Goal: Task Accomplishment & Management: Use online tool/utility

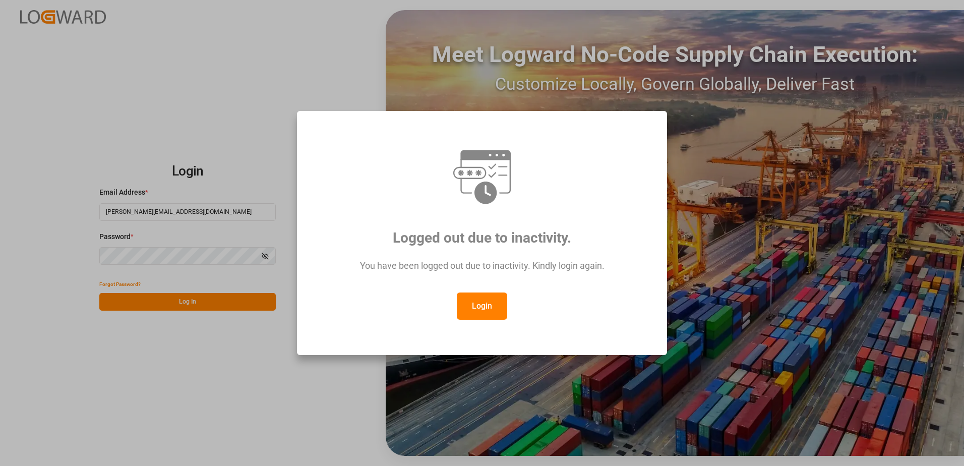
click at [497, 309] on button "Login" at bounding box center [482, 305] width 50 height 27
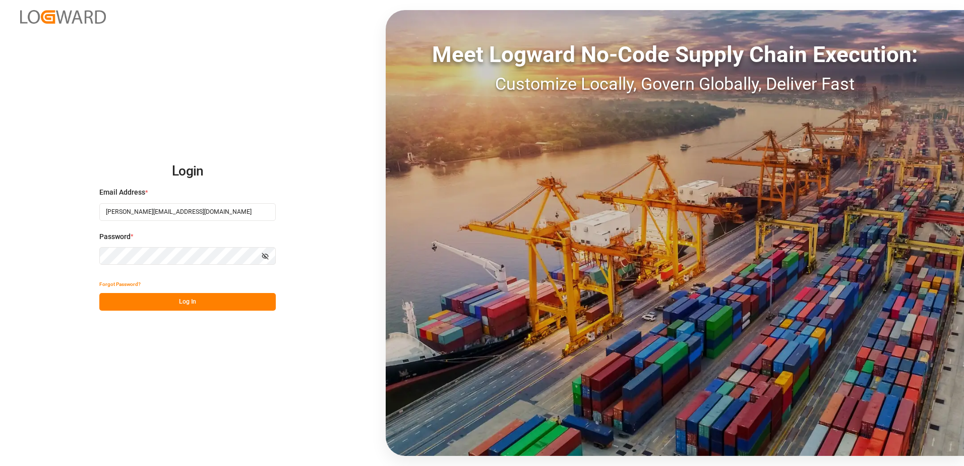
click at [201, 300] on button "Log In" at bounding box center [187, 302] width 176 height 18
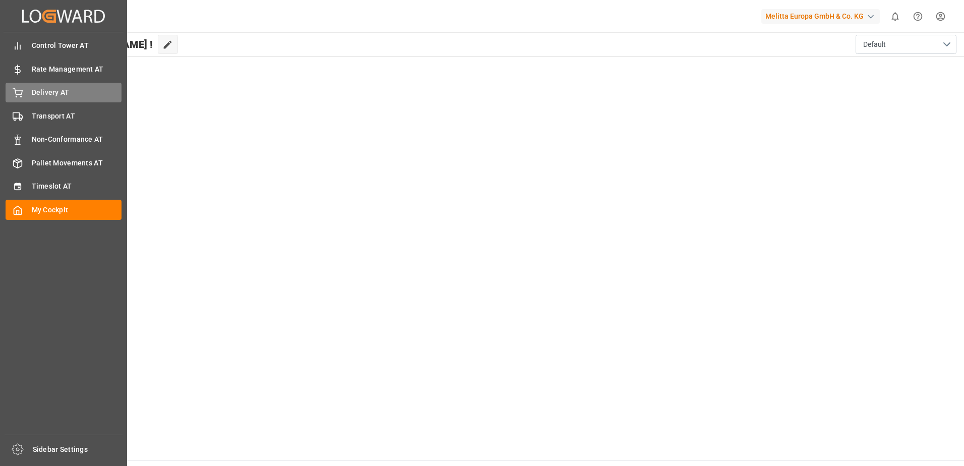
click at [25, 91] on div "Delivery AT Delivery AT" at bounding box center [64, 93] width 116 height 20
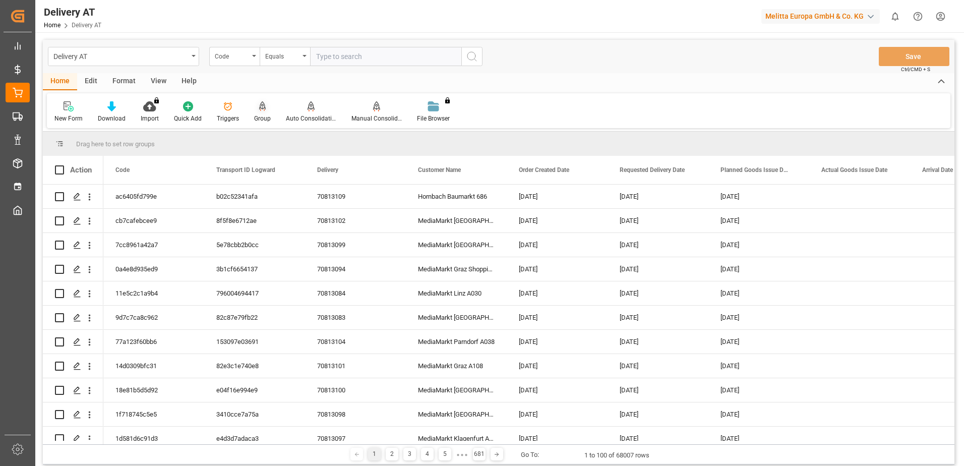
click at [260, 109] on icon at bounding box center [262, 105] width 7 height 9
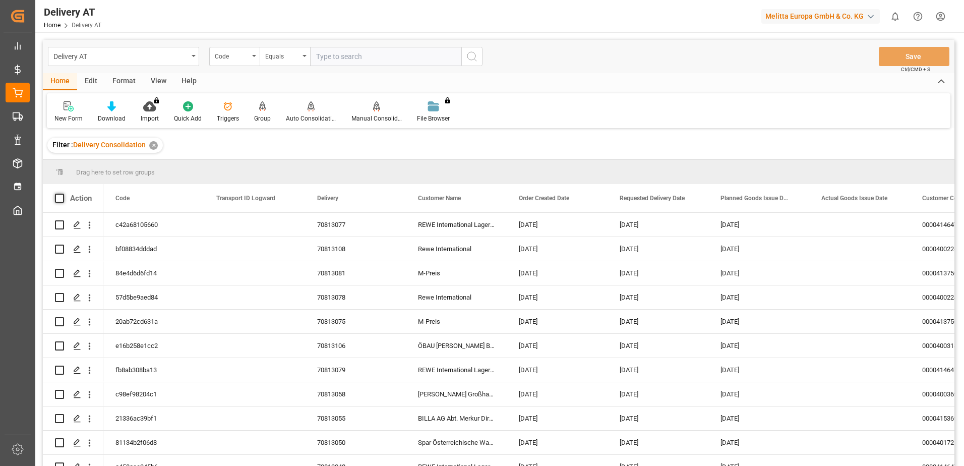
click at [57, 198] on span at bounding box center [59, 198] width 9 height 9
click at [63, 194] on input "checkbox" at bounding box center [63, 194] width 0 height 0
checkbox input "true"
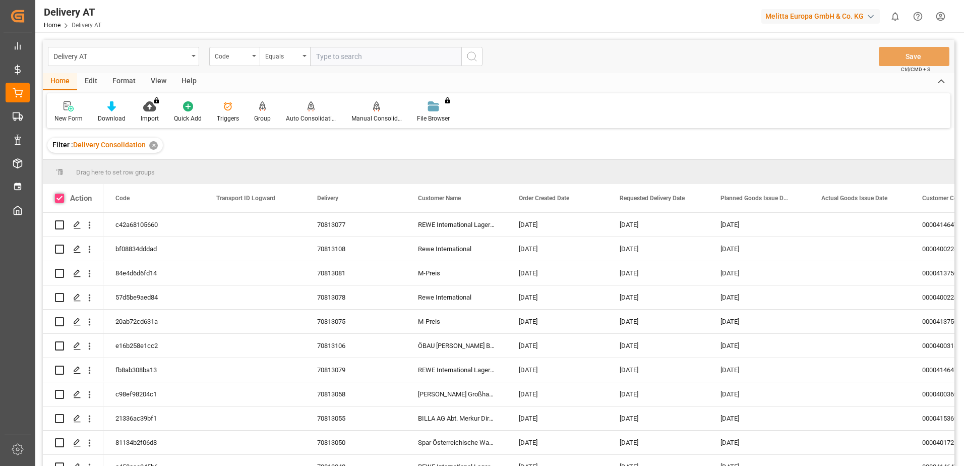
checkbox input "true"
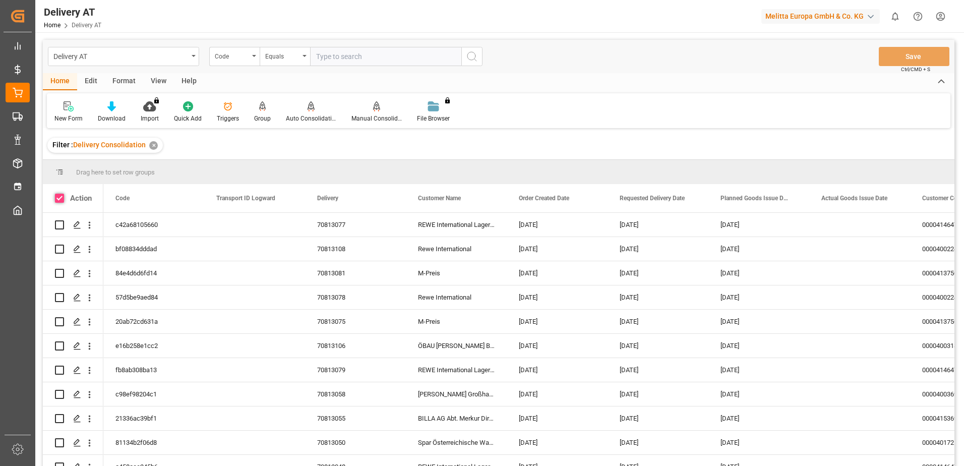
checkbox input "true"
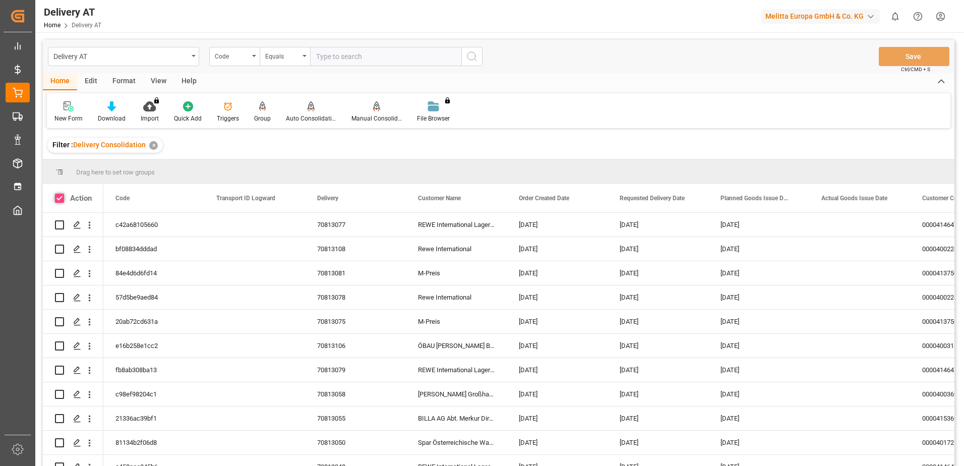
checkbox input "true"
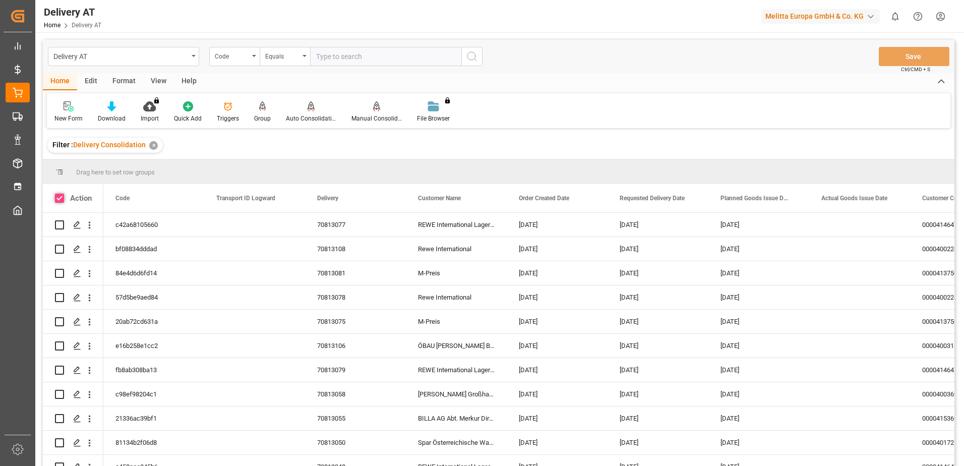
checkbox input "true"
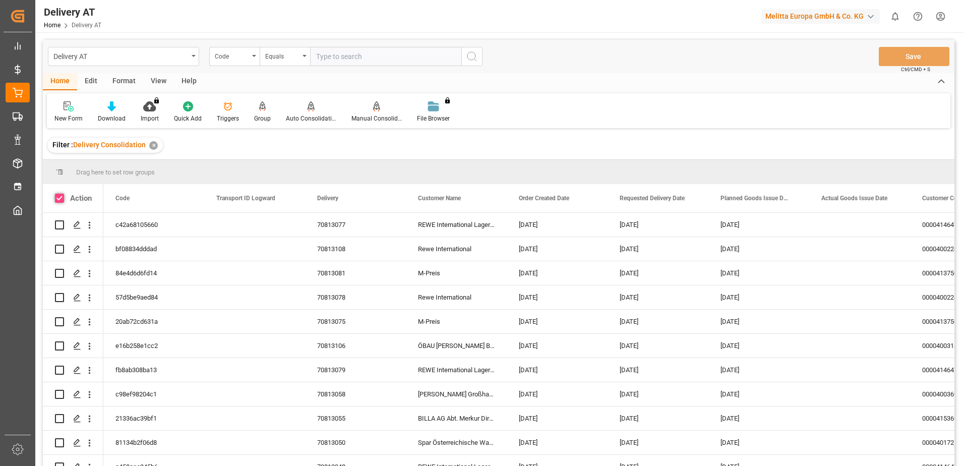
checkbox input "true"
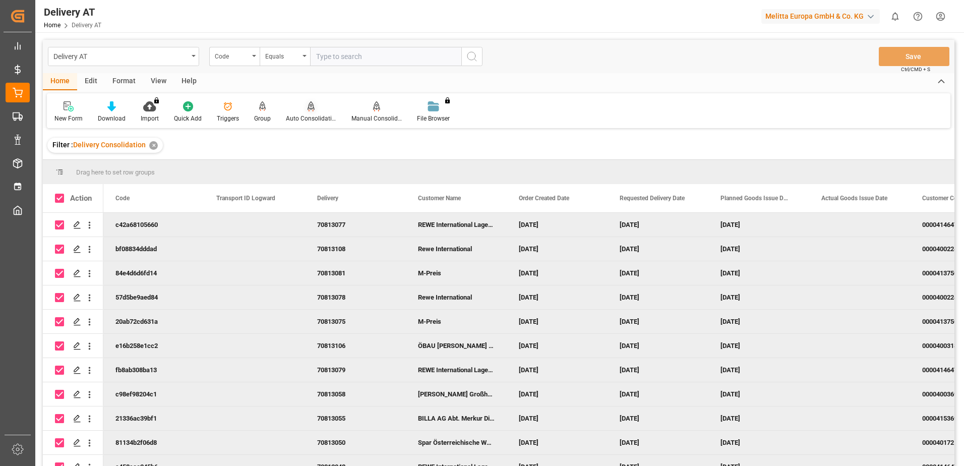
click at [313, 108] on div at bounding box center [311, 106] width 50 height 11
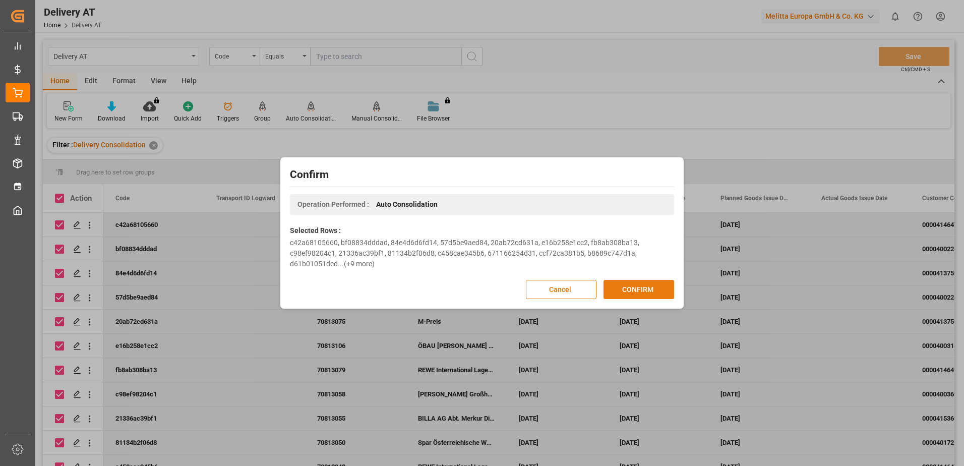
click at [636, 288] on button "CONFIRM" at bounding box center [639, 289] width 71 height 19
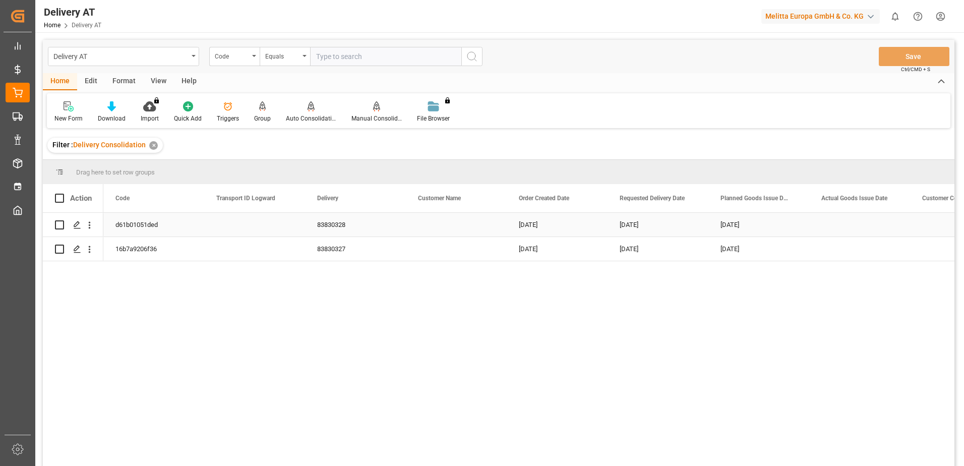
click at [146, 225] on div "d61b01051ded" at bounding box center [153, 225] width 101 height 24
click at [326, 225] on div "83830328" at bounding box center [355, 225] width 101 height 24
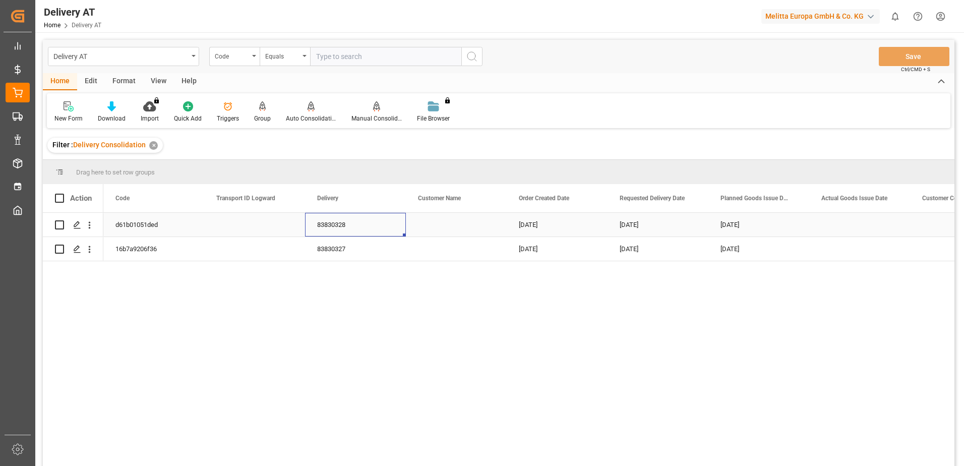
click at [326, 225] on div "83830328" at bounding box center [355, 225] width 101 height 24
click at [536, 225] on div "[DATE]" at bounding box center [557, 225] width 101 height 24
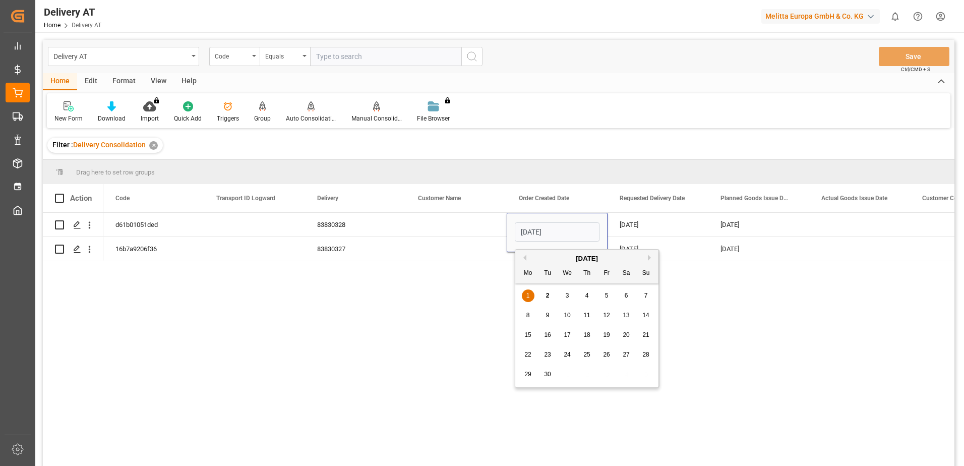
click at [767, 282] on div "01.09.2025 02.09.2025 02.09.2025 0000416530 83830328 d61b01051ded 01.09.2025 03…" at bounding box center [528, 343] width 851 height 260
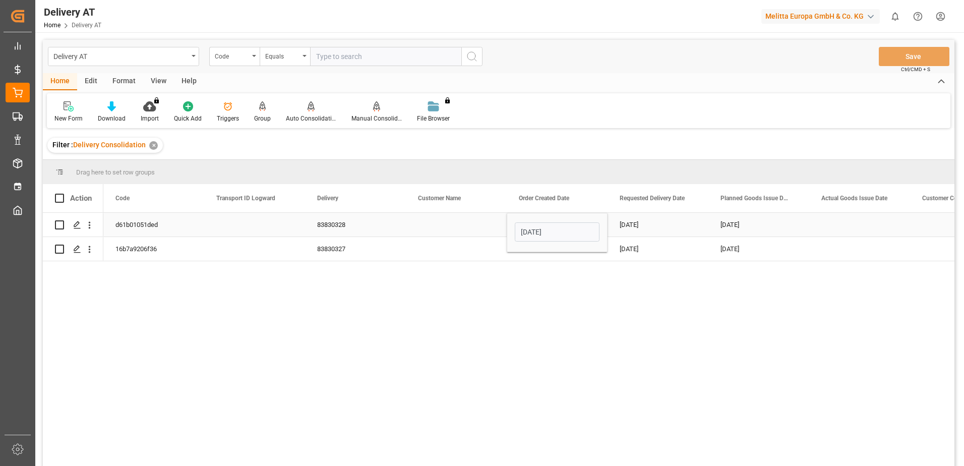
click at [136, 222] on div "d61b01051ded" at bounding box center [153, 225] width 101 height 24
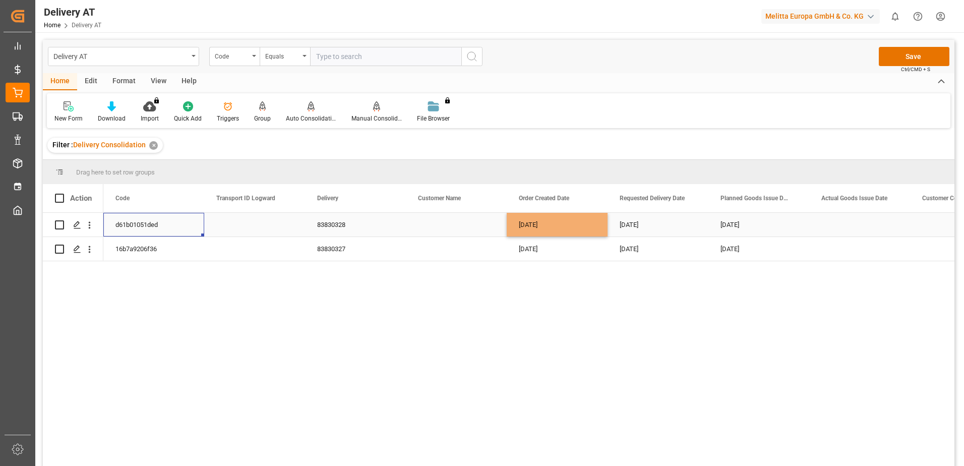
click at [136, 222] on div "d61b01051ded" at bounding box center [153, 225] width 101 height 24
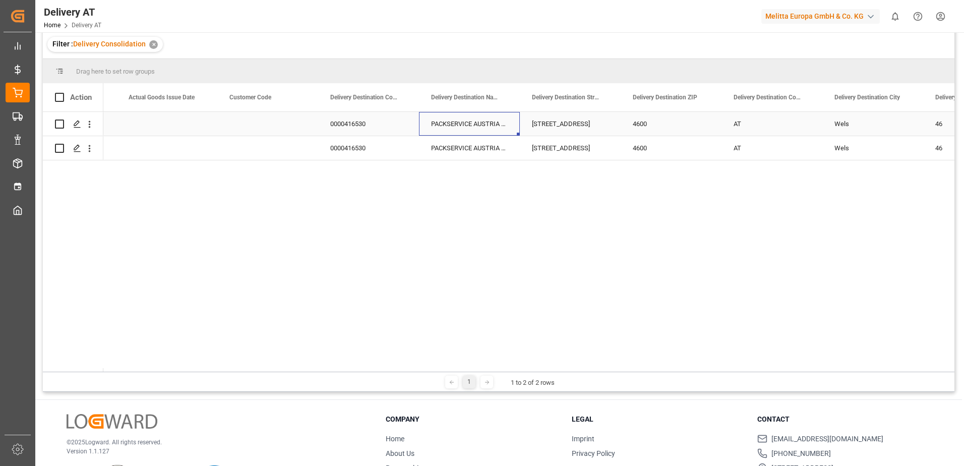
click at [477, 123] on div "PACKSERVICE AUSTRIA West GmbH" at bounding box center [469, 124] width 101 height 24
click at [352, 123] on div "0000416530" at bounding box center [368, 124] width 101 height 24
click at [352, 123] on input "0000416530" at bounding box center [368, 129] width 85 height 19
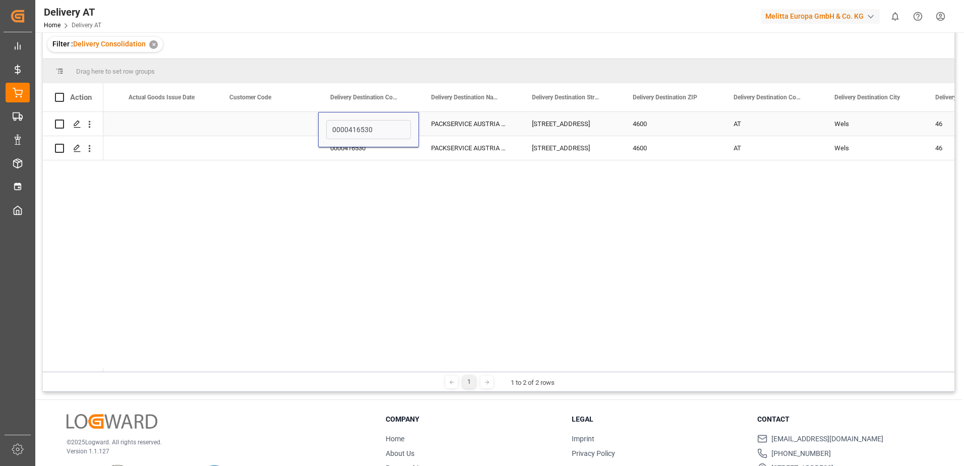
click at [570, 119] on div "[STREET_ADDRESS]" at bounding box center [570, 124] width 101 height 24
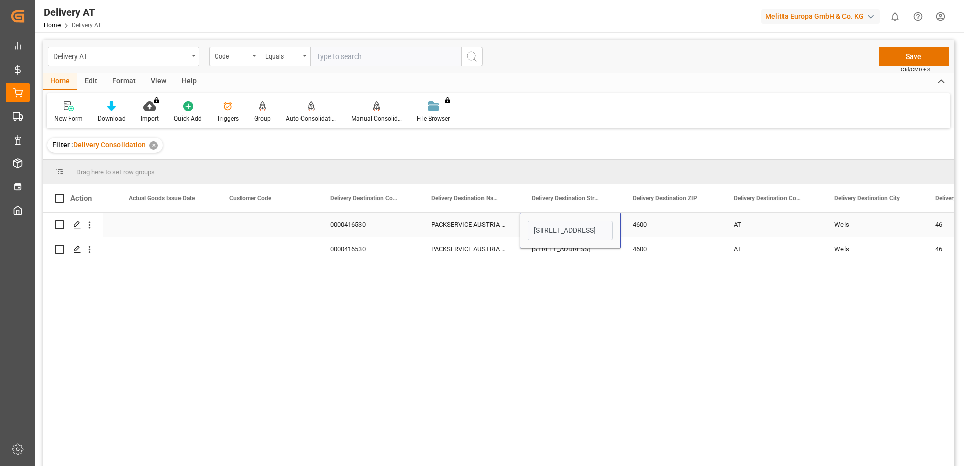
click at [62, 227] on input "Press Space to toggle row selection (unchecked)" at bounding box center [59, 224] width 9 height 9
checkbox input "true"
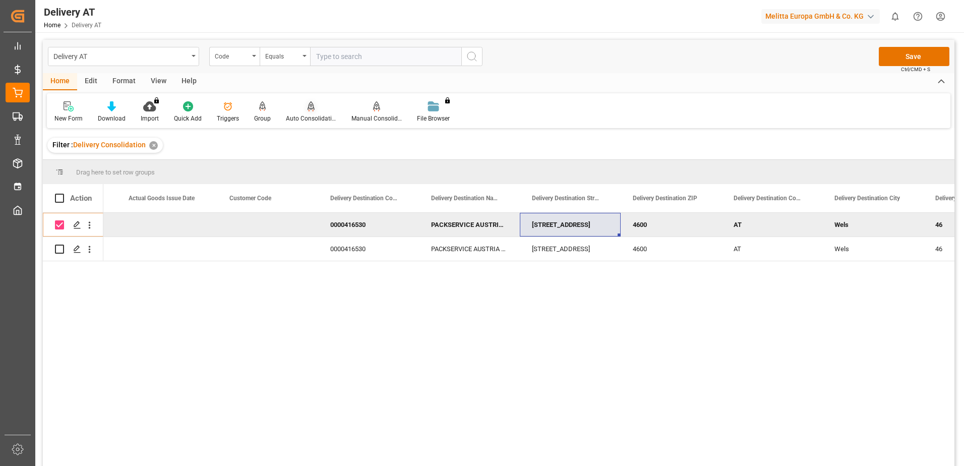
click at [308, 118] on div "Auto Consolidation" at bounding box center [311, 118] width 50 height 9
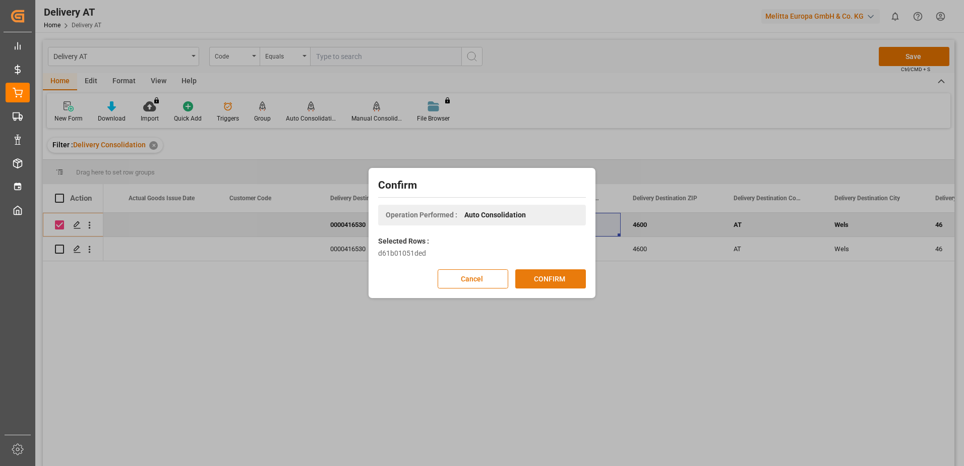
click at [547, 274] on button "CONFIRM" at bounding box center [550, 278] width 71 height 19
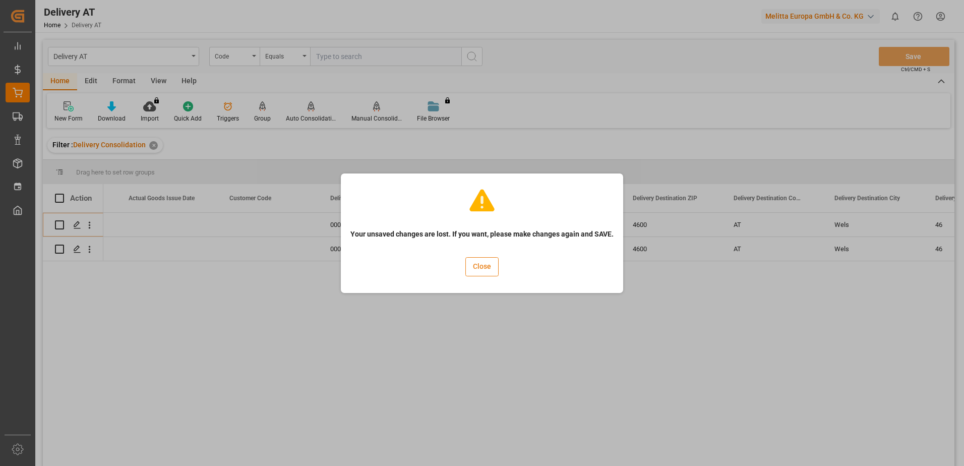
click at [470, 265] on button "Close" at bounding box center [481, 266] width 33 height 19
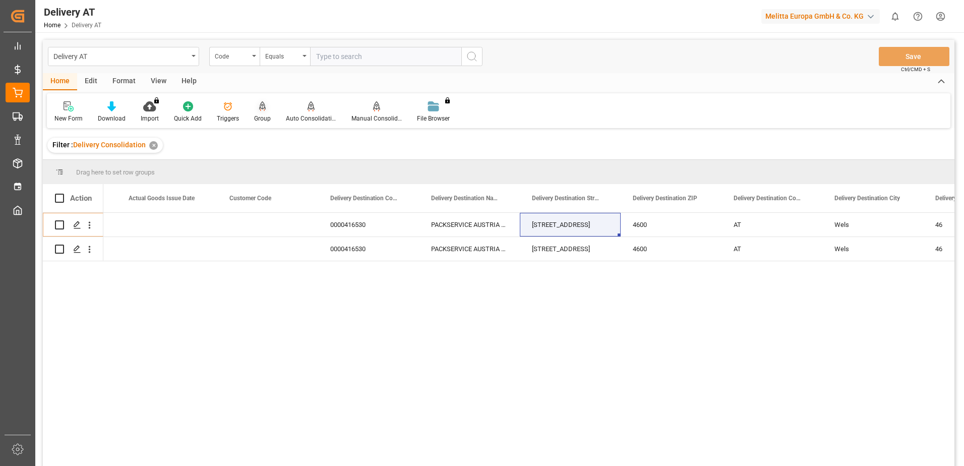
click at [254, 108] on div at bounding box center [262, 106] width 17 height 11
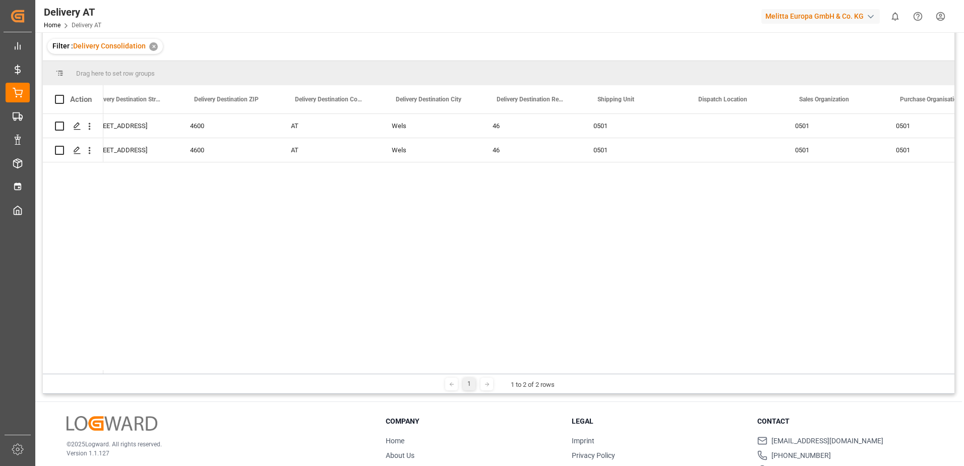
scroll to position [0, 1183]
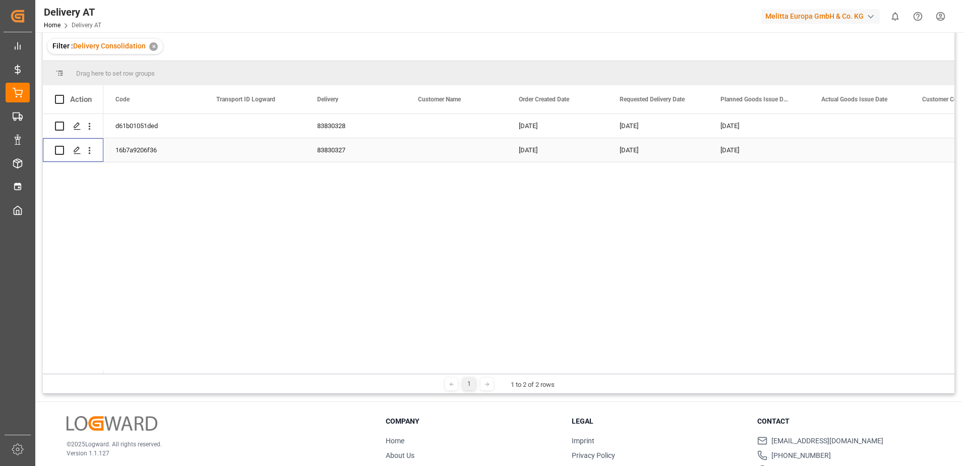
click at [57, 148] on input "Press Space to toggle row selection (unchecked)" at bounding box center [59, 150] width 9 height 9
checkbox input "true"
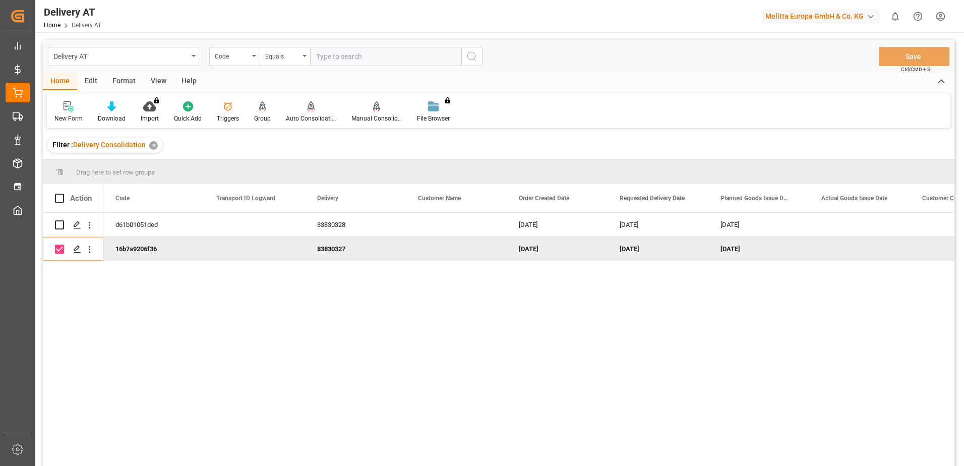
click at [309, 108] on icon at bounding box center [311, 105] width 7 height 9
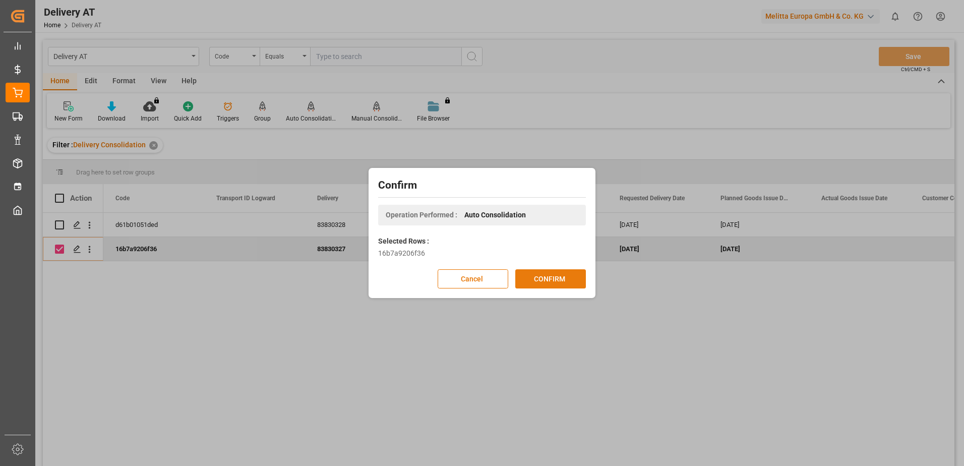
click at [557, 278] on button "CONFIRM" at bounding box center [550, 278] width 71 height 19
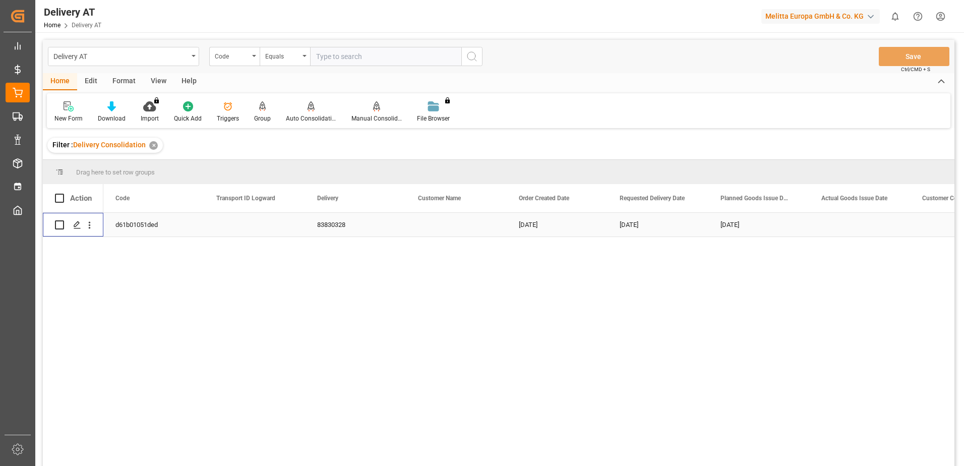
click at [61, 223] on input "Press Space to toggle row selection (unchecked)" at bounding box center [59, 224] width 9 height 9
checkbox input "true"
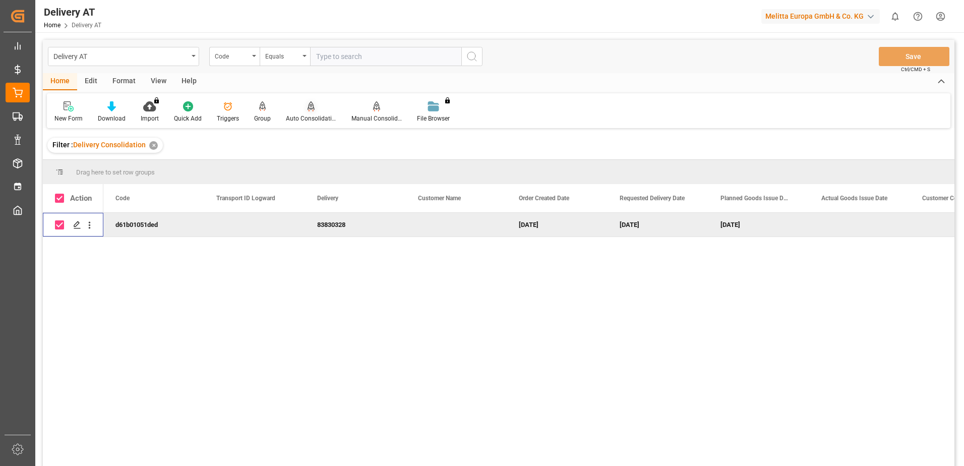
click at [310, 111] on icon at bounding box center [311, 106] width 7 height 10
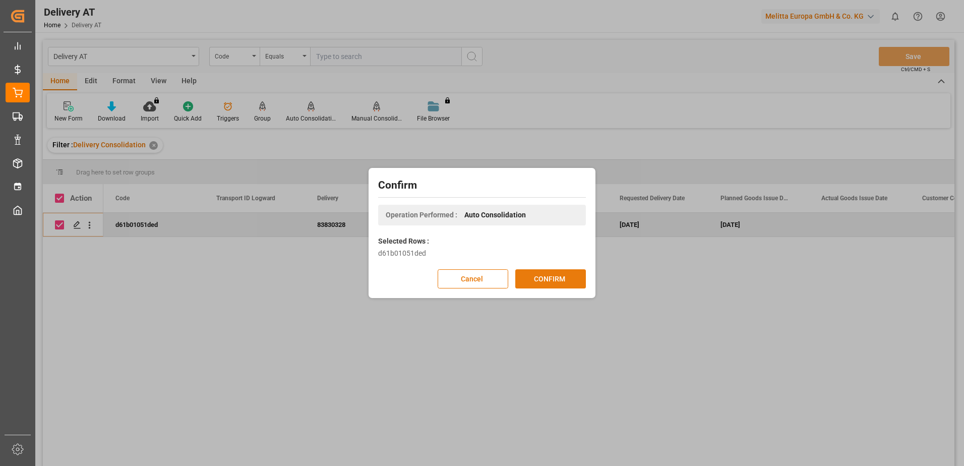
click at [561, 278] on button "CONFIRM" at bounding box center [550, 278] width 71 height 19
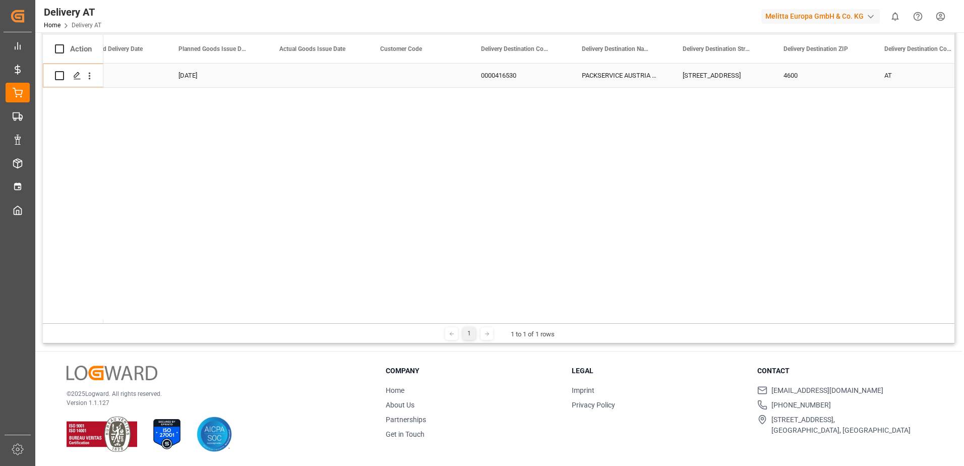
click at [610, 76] on div "PACKSERVICE AUSTRIA West GmbH" at bounding box center [620, 76] width 101 height 24
click at [709, 73] on div "[STREET_ADDRESS]" at bounding box center [721, 76] width 101 height 24
click at [709, 73] on input "[STREET_ADDRESS]" at bounding box center [721, 81] width 85 height 19
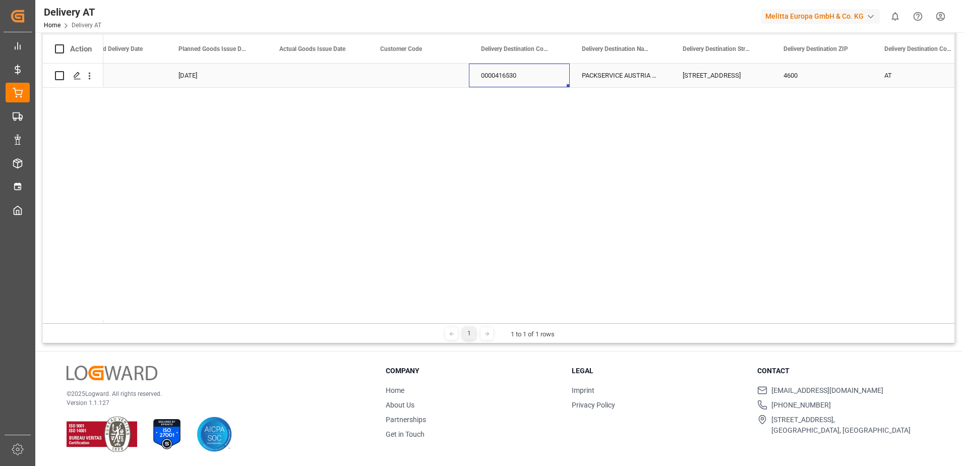
click at [505, 77] on div "0000416530" at bounding box center [519, 76] width 101 height 24
click at [505, 77] on input "0000416530" at bounding box center [519, 81] width 85 height 19
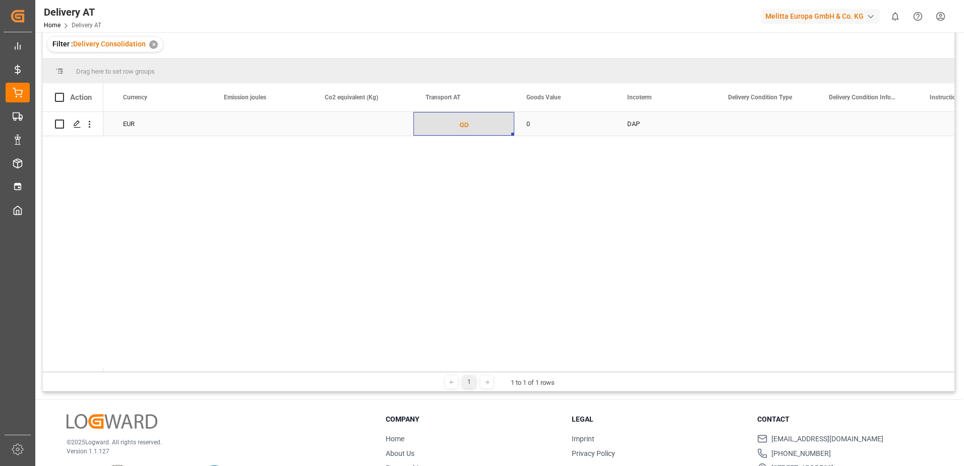
click at [458, 122] on button "Press SPACE to select this row." at bounding box center [464, 123] width 100 height 23
click at [459, 122] on icon "Press SPACE to select this row." at bounding box center [464, 124] width 11 height 11
click at [473, 124] on button "Press SPACE to select this row." at bounding box center [464, 123] width 100 height 23
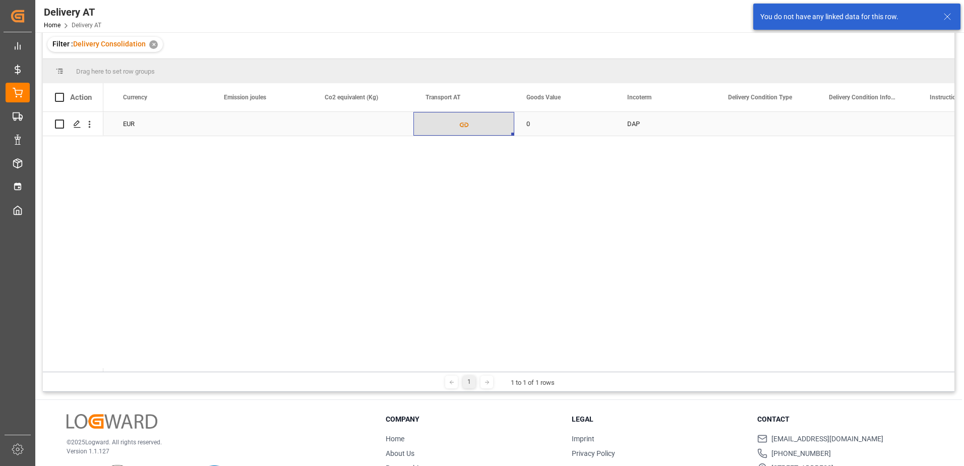
click at [473, 124] on button "Press SPACE to select this row." at bounding box center [464, 123] width 100 height 23
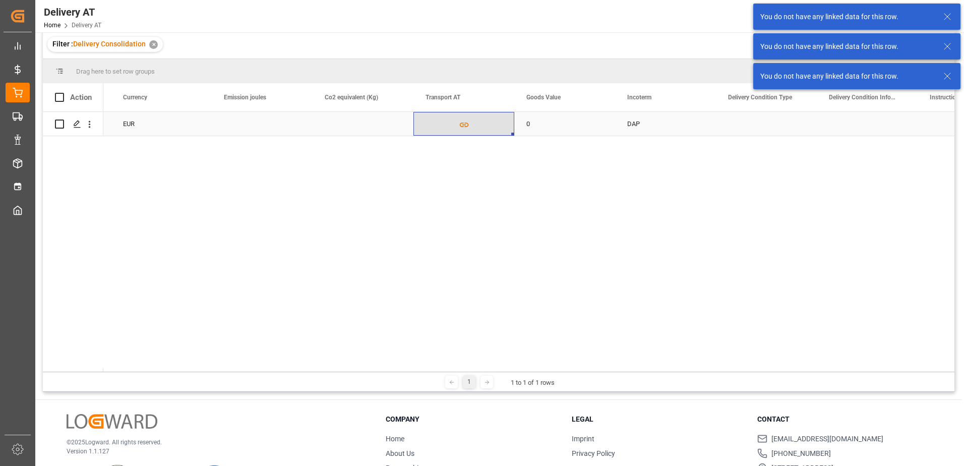
click at [469, 125] on icon "Press SPACE to select this row." at bounding box center [464, 124] width 11 height 11
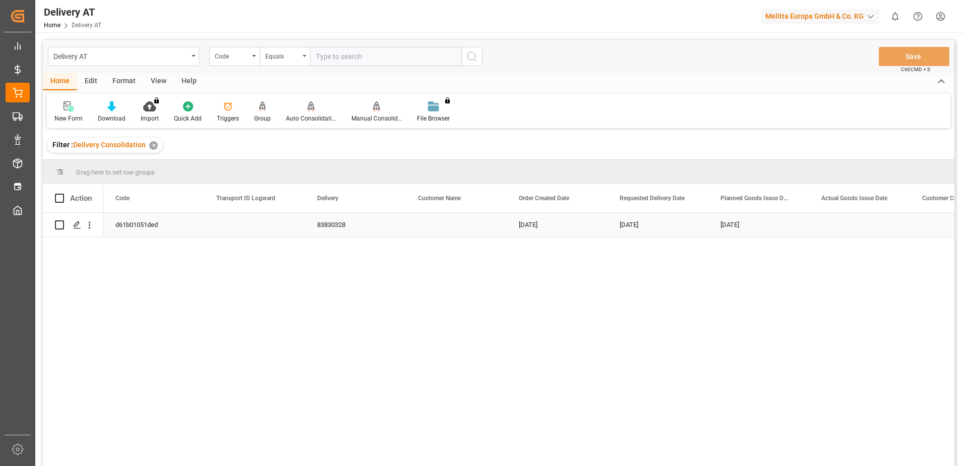
click at [141, 223] on div "d61b01051ded" at bounding box center [153, 225] width 101 height 24
click at [327, 227] on div "83830328" at bounding box center [355, 225] width 101 height 24
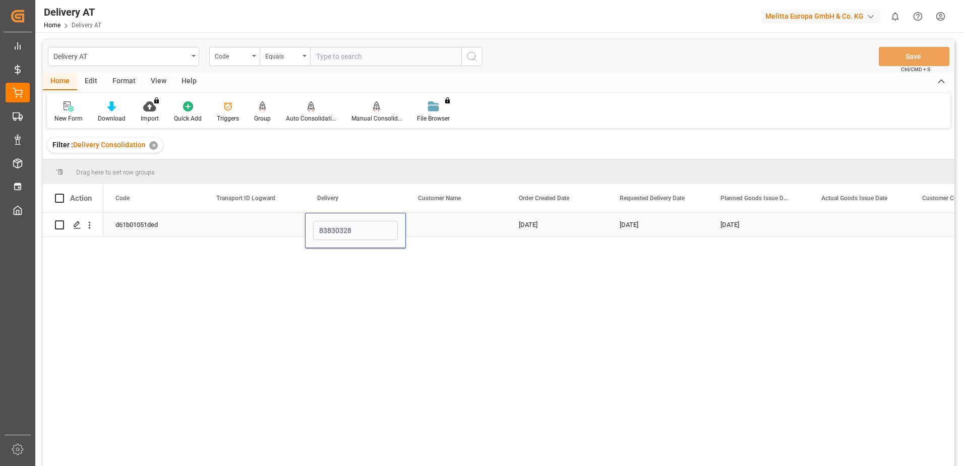
click at [327, 227] on input "83830328" at bounding box center [355, 230] width 85 height 19
click at [549, 219] on div "[DATE]" at bounding box center [557, 225] width 101 height 24
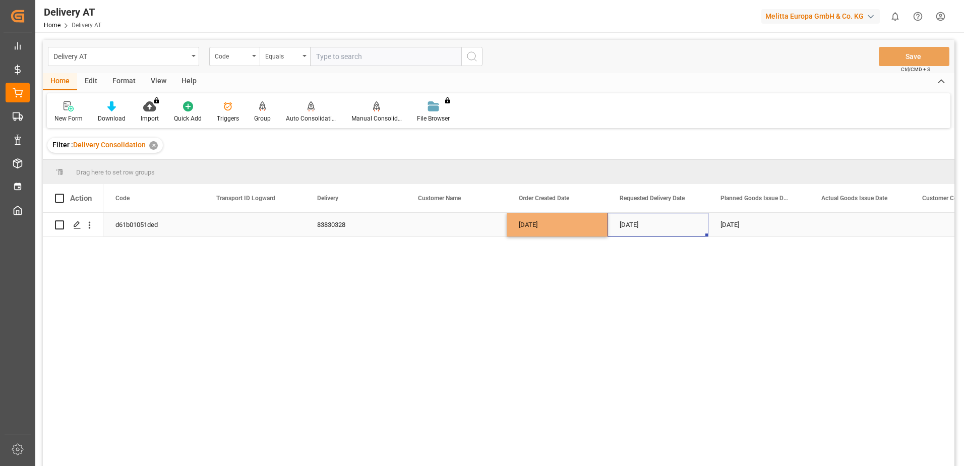
click at [654, 228] on div "[DATE]" at bounding box center [658, 225] width 101 height 24
click at [741, 225] on div "[DATE]" at bounding box center [758, 225] width 101 height 24
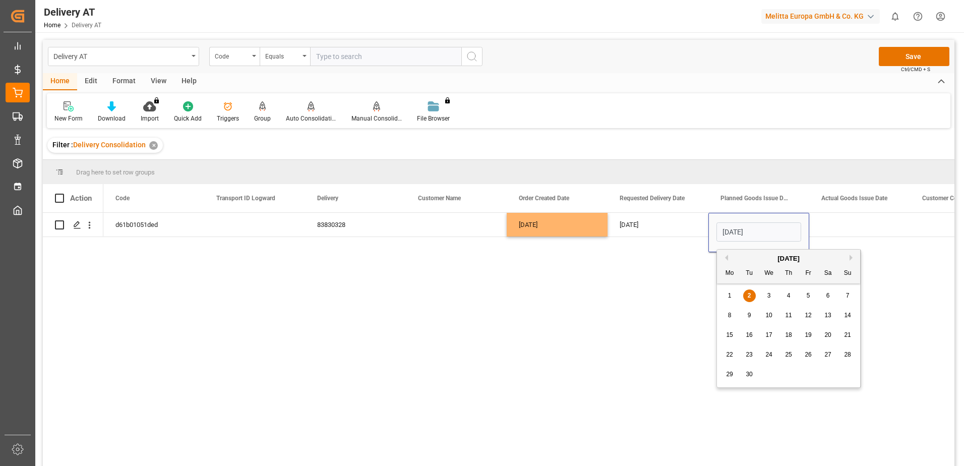
click at [674, 288] on div "0000416530 02.09.2025 02.09.2025 01.09.2025 83830328 d61b01051ded" at bounding box center [528, 343] width 851 height 260
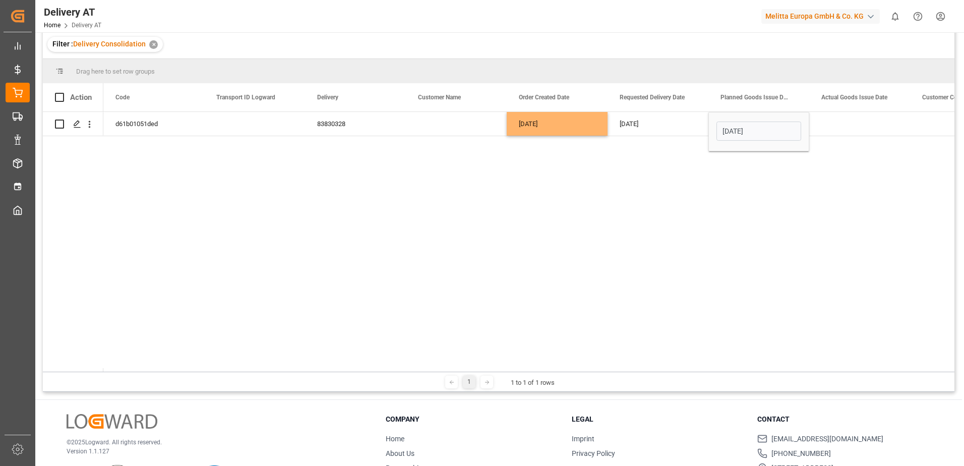
drag, startPoint x: 189, startPoint y: 372, endPoint x: 195, endPoint y: 372, distance: 6.1
click at [195, 372] on div "1 1 to 1 of 1 rows" at bounding box center [499, 382] width 912 height 20
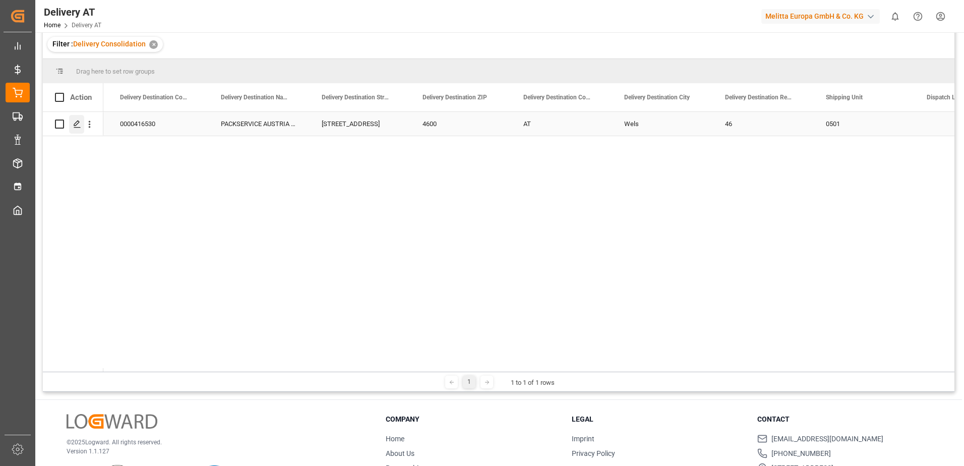
click at [77, 125] on polygon "Press SPACE to select this row." at bounding box center [76, 123] width 5 height 5
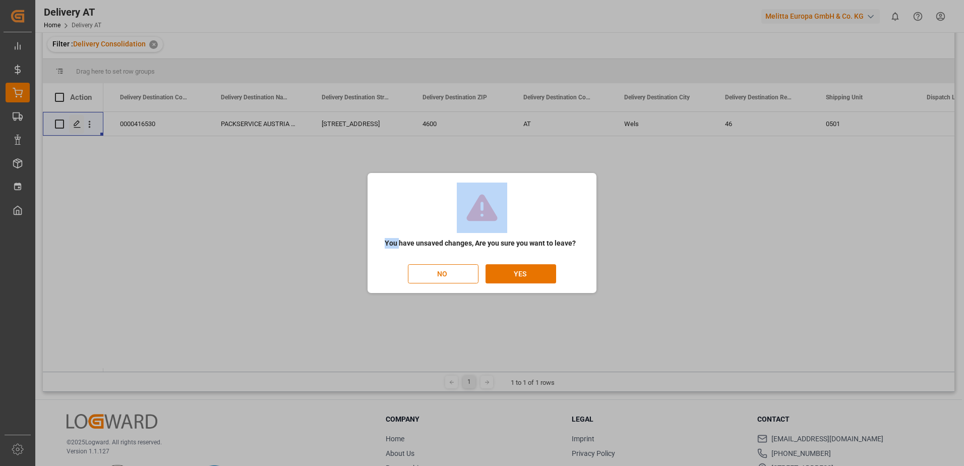
click at [77, 125] on div "You have unsaved changes, Are you sure you want to leave? NO YES" at bounding box center [482, 233] width 964 height 466
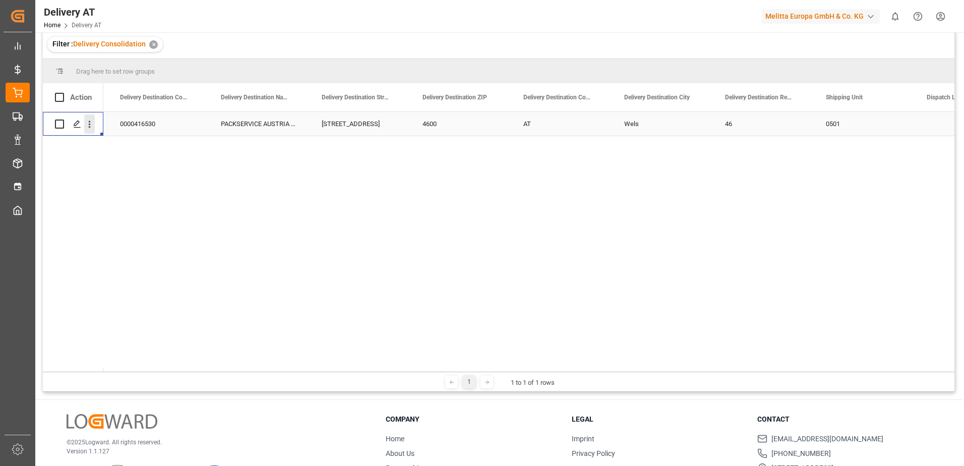
click at [90, 128] on icon "open menu" at bounding box center [90, 124] width 2 height 7
click at [72, 125] on div "Press SPACE to select this row." at bounding box center [76, 124] width 15 height 19
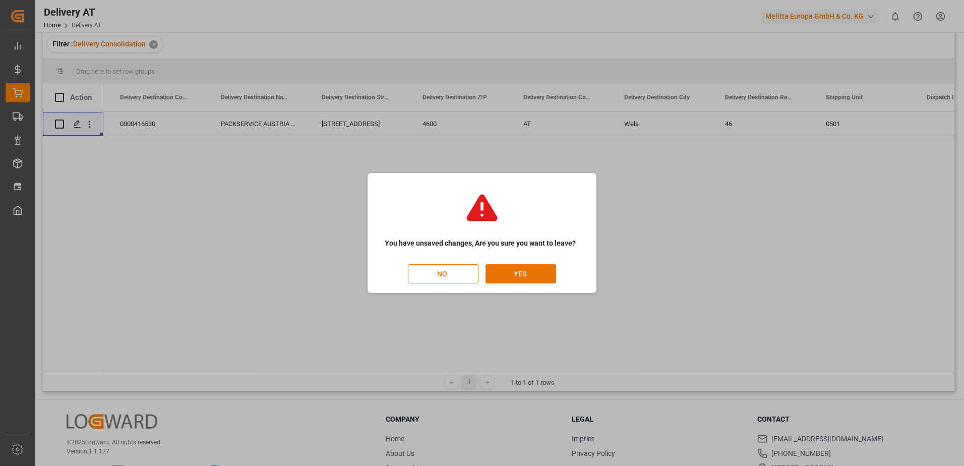
click at [433, 271] on button "NO" at bounding box center [443, 273] width 71 height 19
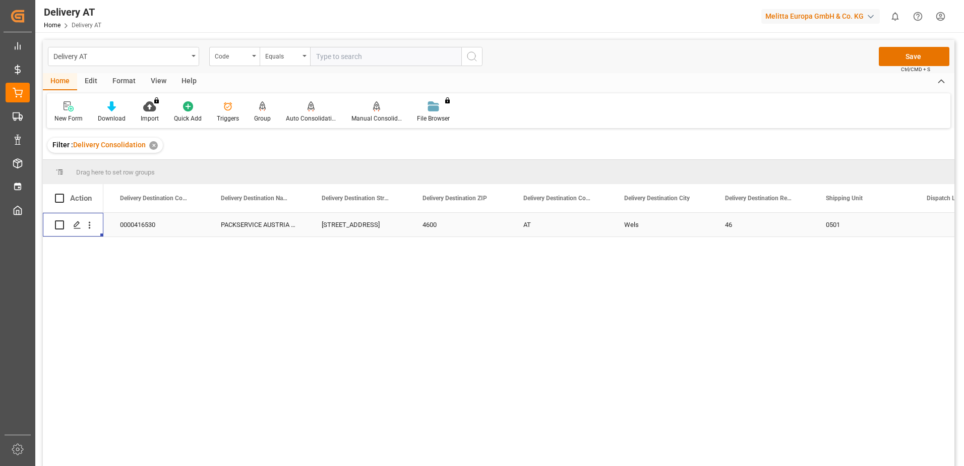
click at [257, 225] on div "PACKSERVICE AUSTRIA West GmbH" at bounding box center [259, 225] width 101 height 24
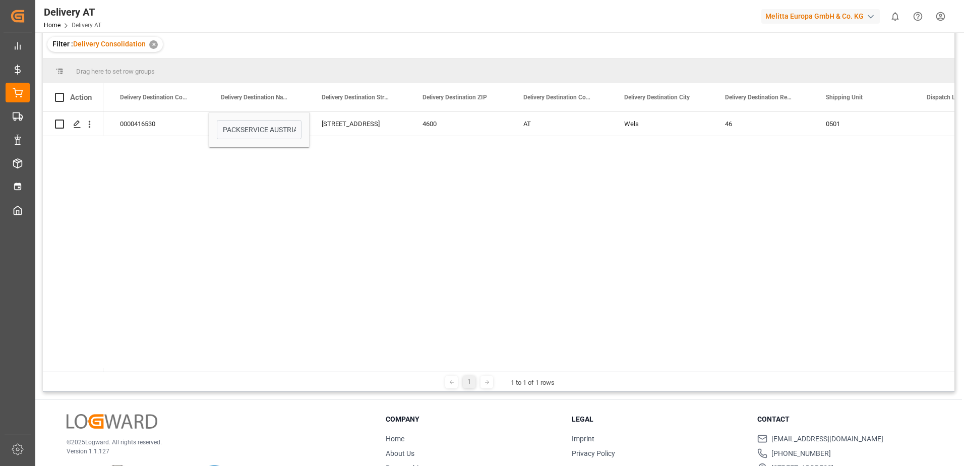
drag, startPoint x: 278, startPoint y: 372, endPoint x: 289, endPoint y: 369, distance: 11.5
click at [289, 369] on div "Drag here to set row groups Drag here to set column labels Action Delivery Dest…" at bounding box center [499, 225] width 912 height 333
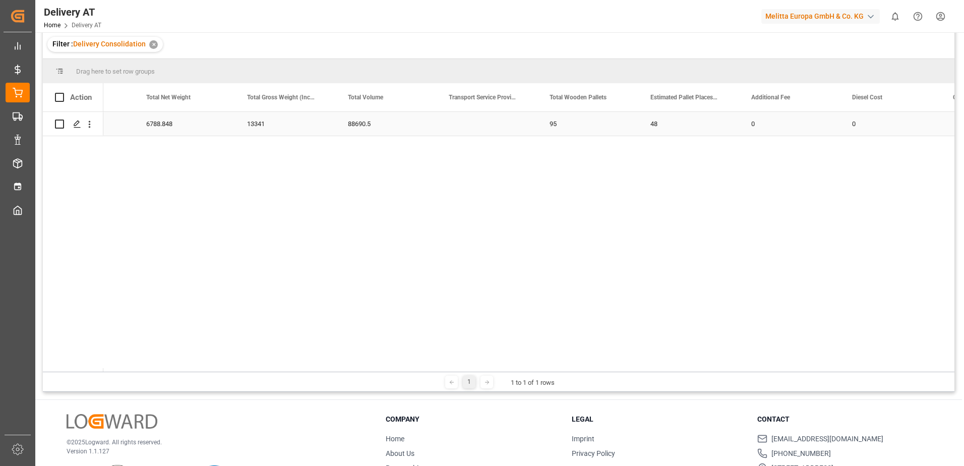
click at [557, 125] on div "95" at bounding box center [587, 124] width 101 height 24
click at [563, 128] on input "95" at bounding box center [588, 129] width 85 height 19
type input "9"
type input "33"
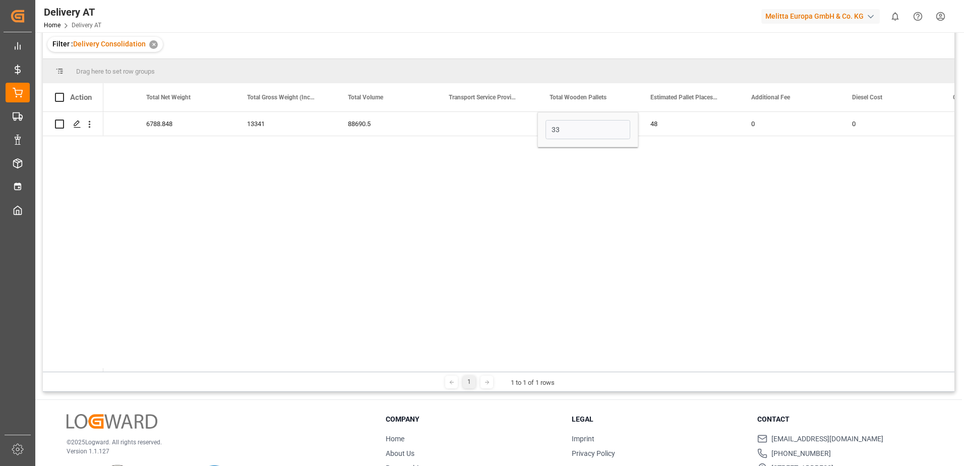
click at [571, 203] on div "PACKSERVICE AUSTRIA West GmbH AT0080 Pallet 6788.848 13341 88690.5 33 48 0 0" at bounding box center [528, 242] width 851 height 260
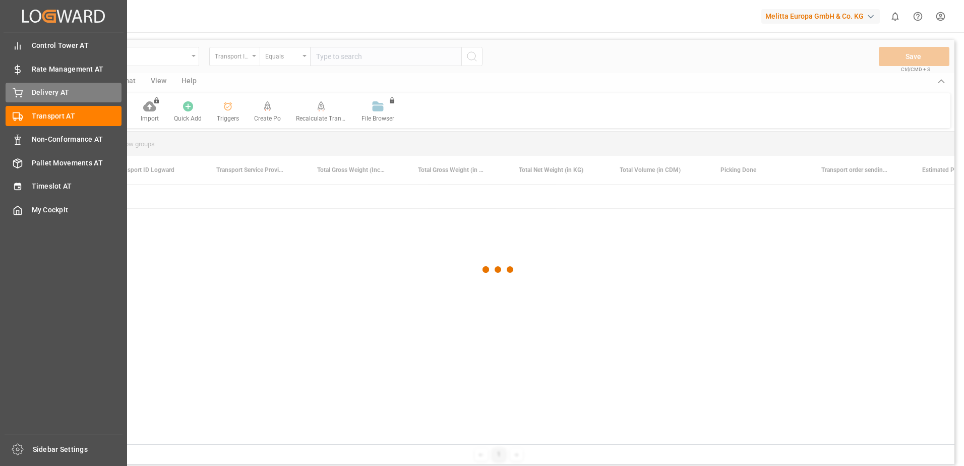
click at [19, 99] on div "Delivery AT Delivery AT" at bounding box center [64, 93] width 116 height 20
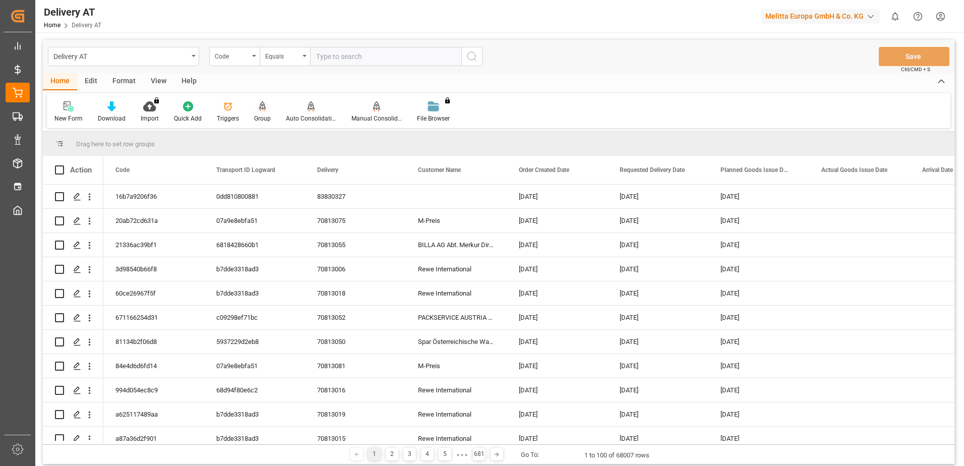
click at [263, 109] on icon at bounding box center [262, 105] width 7 height 9
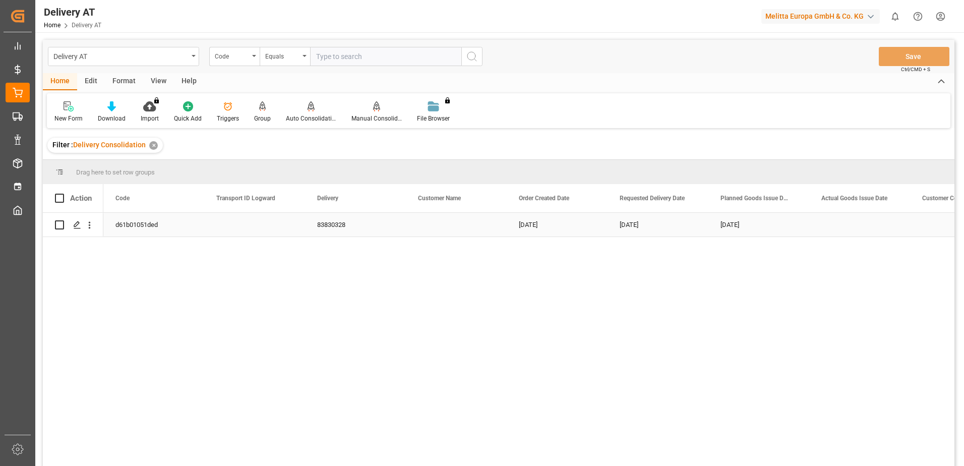
click at [152, 222] on div "d61b01051ded" at bounding box center [153, 225] width 101 height 24
click at [58, 223] on input "Press Space to toggle row selection (unchecked)" at bounding box center [59, 224] width 9 height 9
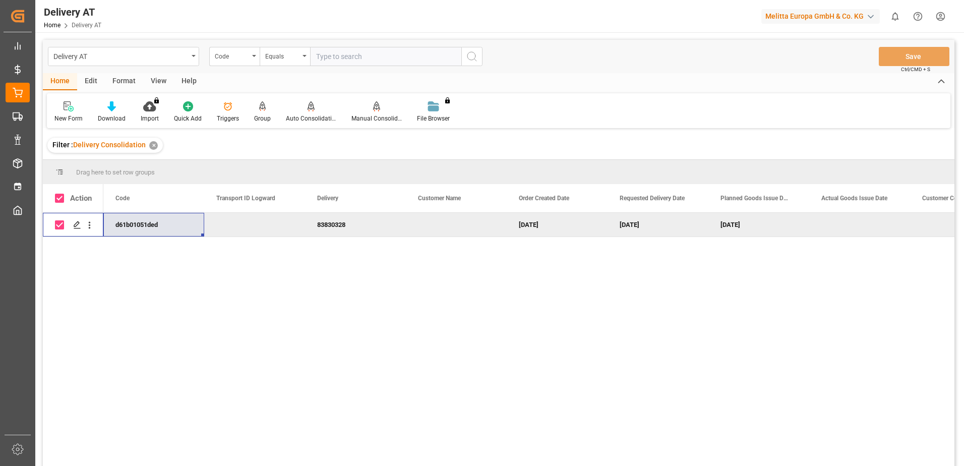
click at [58, 223] on input "Press Space to toggle row selection (checked)" at bounding box center [59, 224] width 9 height 9
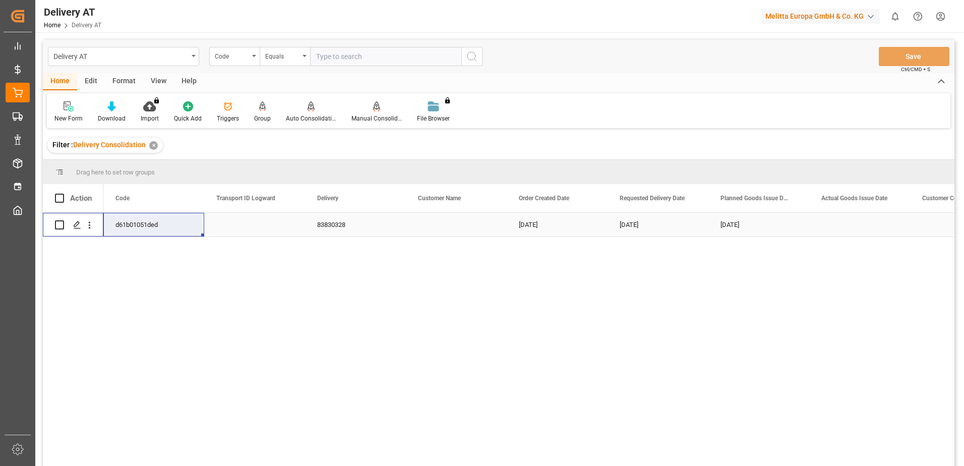
click at [58, 223] on input "Press Space to toggle row selection (unchecked)" at bounding box center [59, 224] width 9 height 9
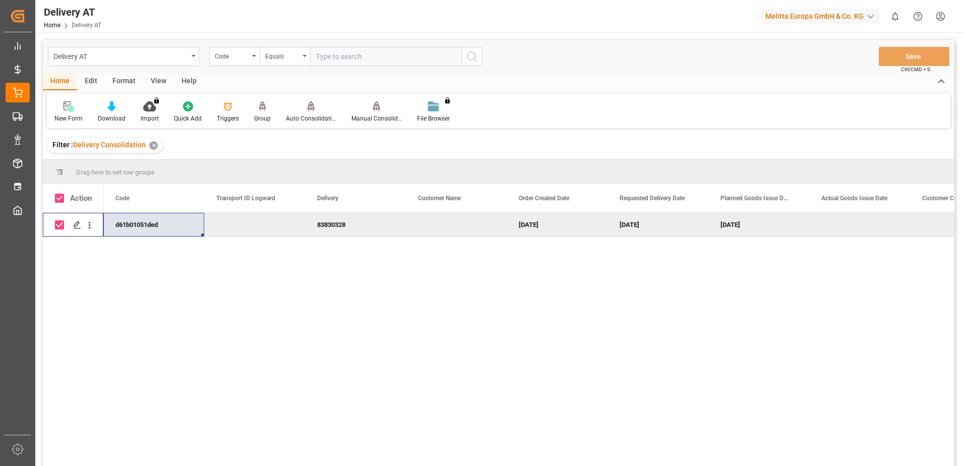
click at [58, 223] on input "Press Space to toggle row selection (checked)" at bounding box center [59, 224] width 9 height 9
checkbox input "false"
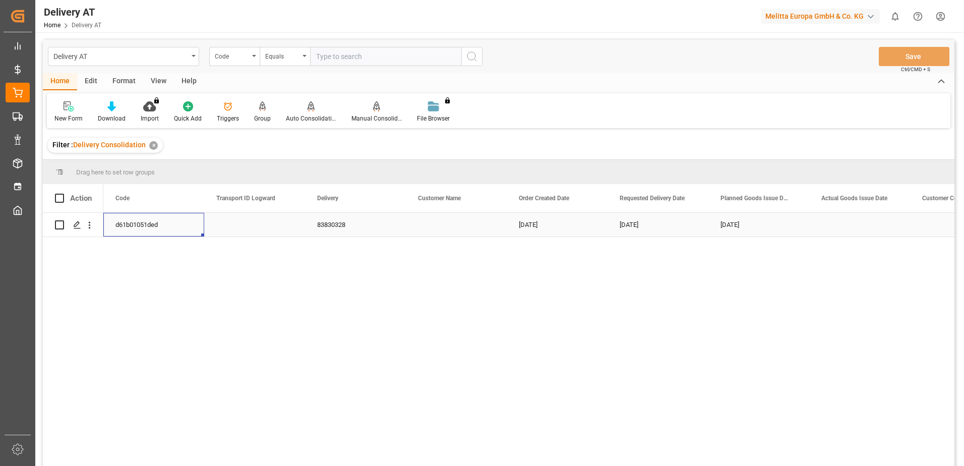
click at [156, 223] on div "d61b01051ded" at bounding box center [153, 225] width 101 height 24
click at [329, 223] on div "83830328" at bounding box center [355, 225] width 101 height 24
click at [540, 224] on div "[DATE]" at bounding box center [557, 225] width 101 height 24
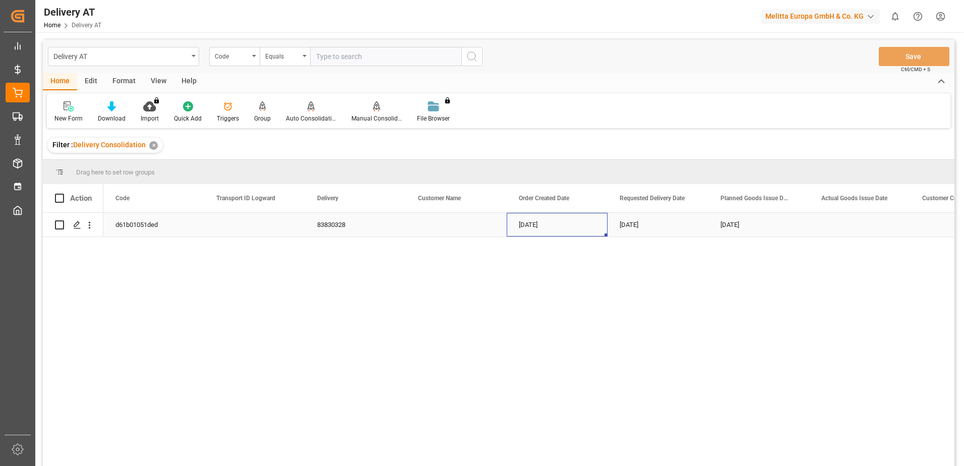
click at [540, 224] on div "[DATE]" at bounding box center [557, 225] width 101 height 24
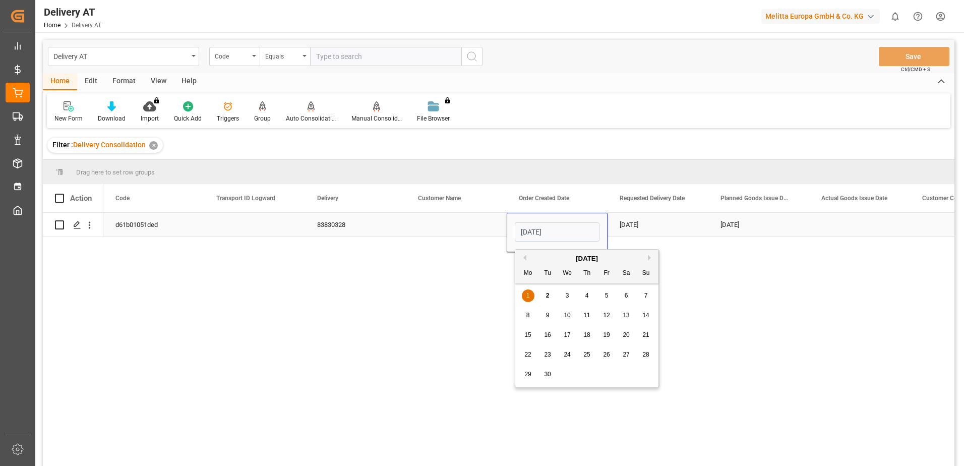
click at [540, 224] on input "[DATE]" at bounding box center [557, 231] width 85 height 19
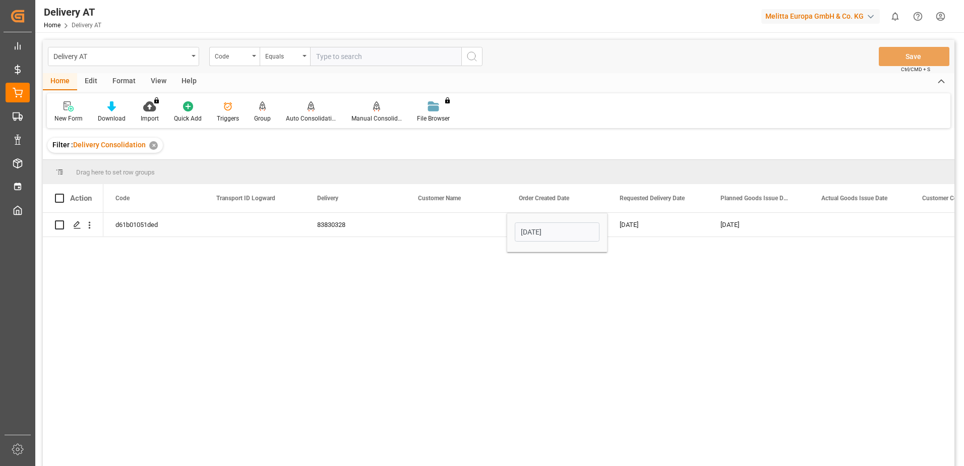
click at [736, 244] on div "d61b01051ded 83830328 [DATE] [DATE] [DATE] 0000416530" at bounding box center [528, 343] width 851 height 260
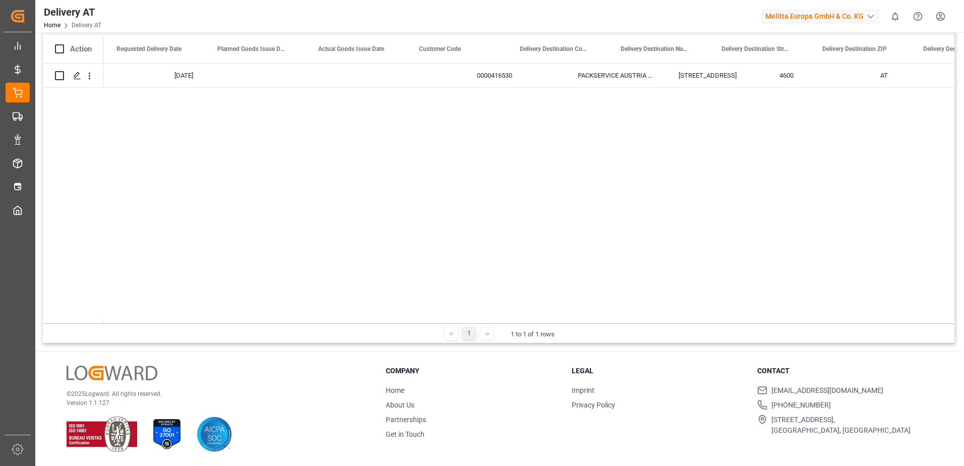
scroll to position [0, 564]
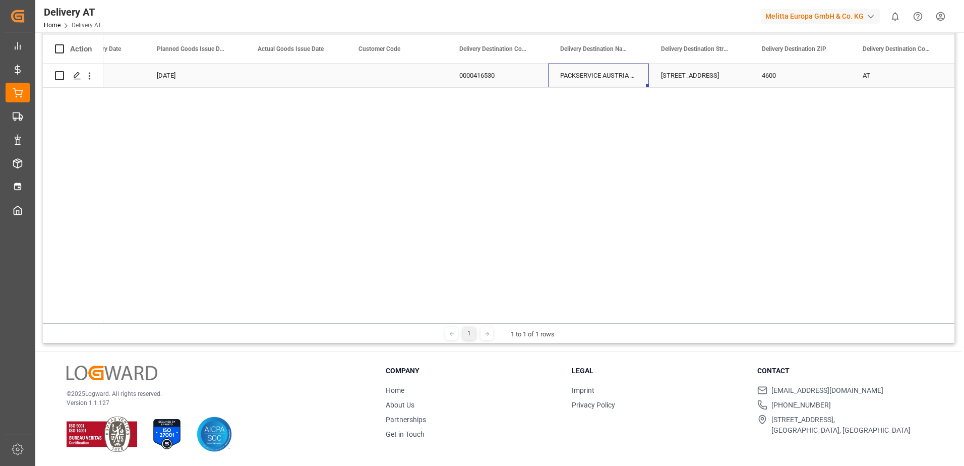
click at [606, 81] on div "PACKSERVICE AUSTRIA West GmbH" at bounding box center [598, 76] width 101 height 24
click at [699, 75] on div "[STREET_ADDRESS]" at bounding box center [699, 76] width 101 height 24
click at [769, 77] on div "4600" at bounding box center [800, 76] width 101 height 24
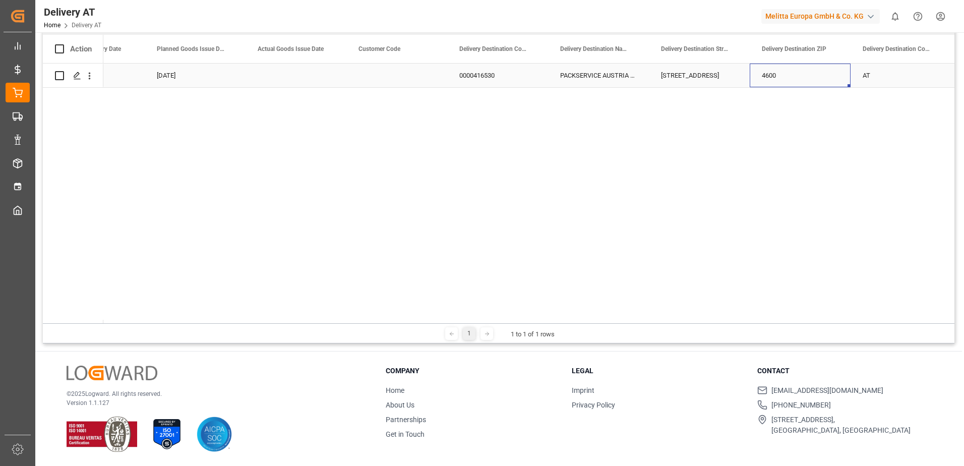
click at [770, 77] on div "4600" at bounding box center [800, 76] width 101 height 24
click at [770, 77] on input "4600" at bounding box center [800, 81] width 85 height 19
click at [870, 73] on div "AT" at bounding box center [901, 76] width 101 height 24
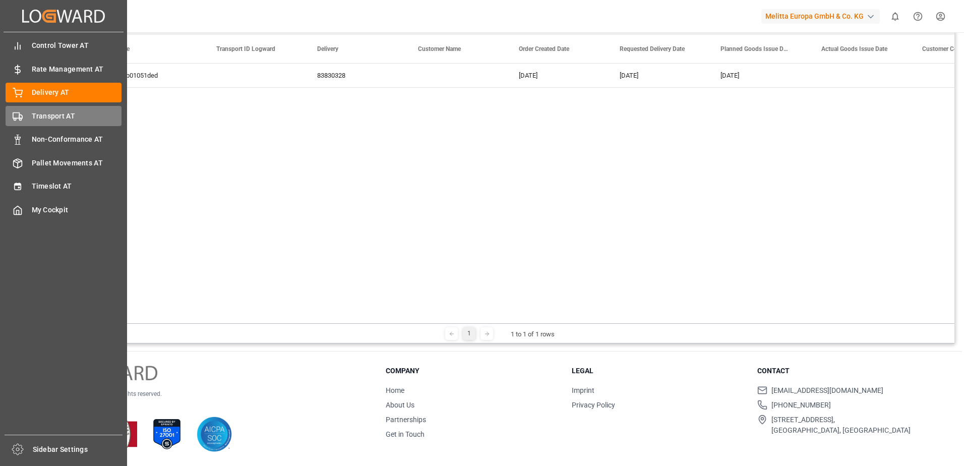
click at [24, 115] on div "Transport AT Transport AT" at bounding box center [64, 116] width 116 height 20
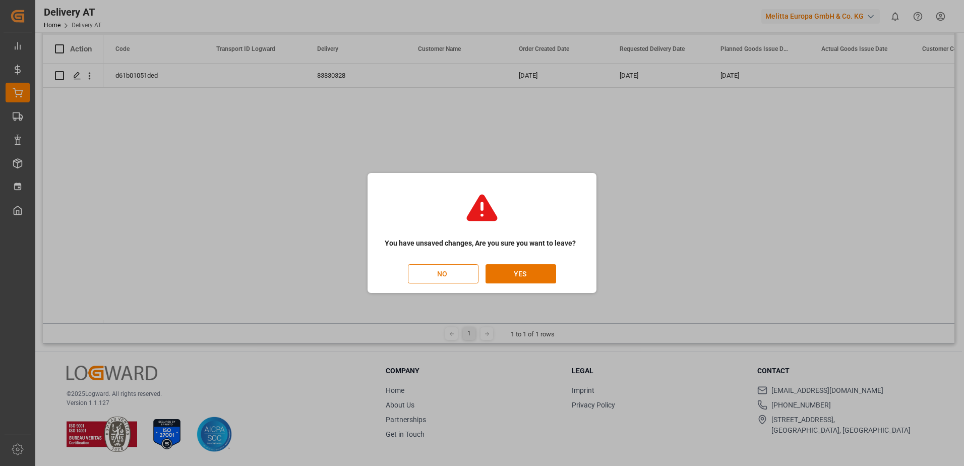
click at [448, 272] on button "NO" at bounding box center [443, 273] width 71 height 19
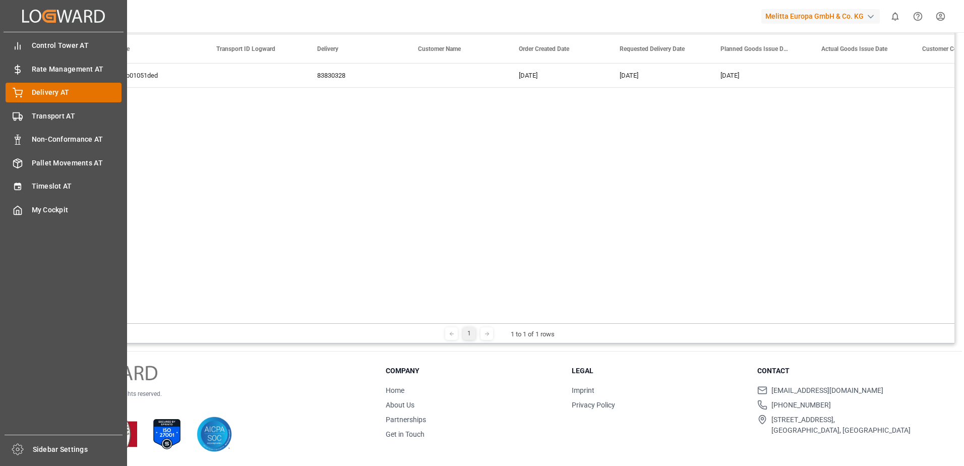
click at [20, 86] on div "Delivery AT Delivery AT" at bounding box center [64, 93] width 116 height 20
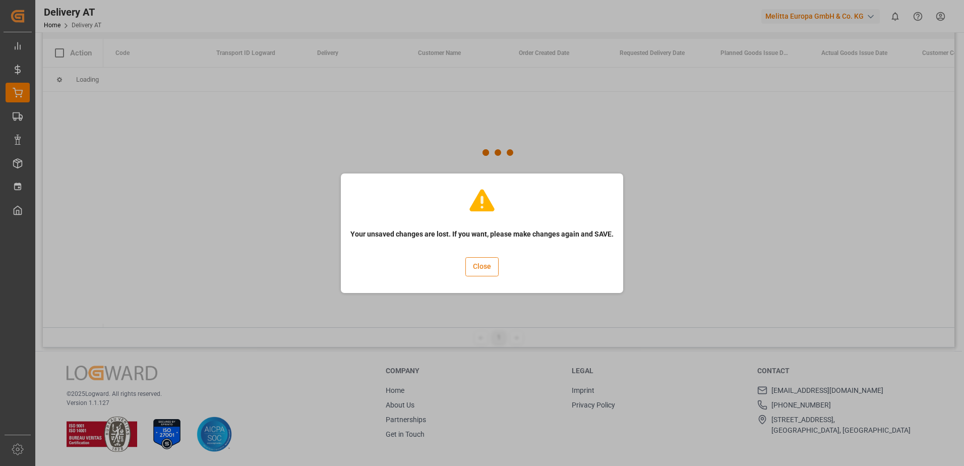
click at [485, 263] on button "Close" at bounding box center [481, 266] width 33 height 19
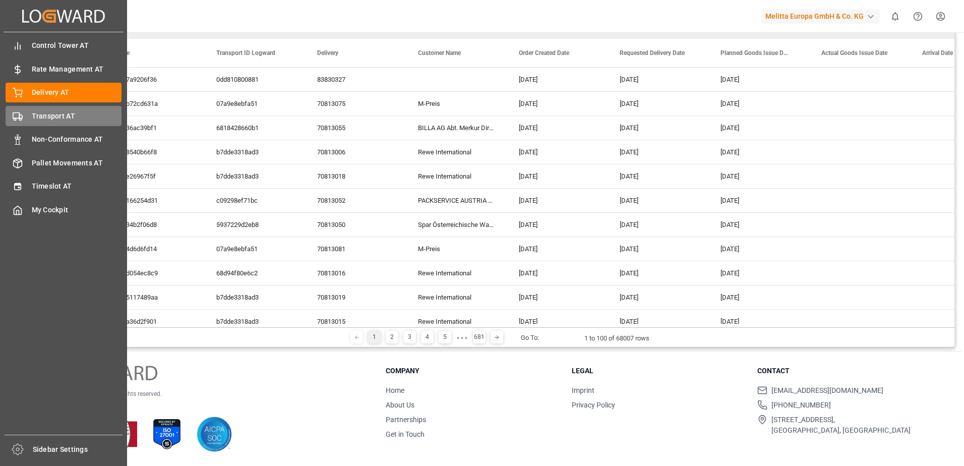
click at [32, 116] on span "Transport AT" at bounding box center [77, 116] width 90 height 11
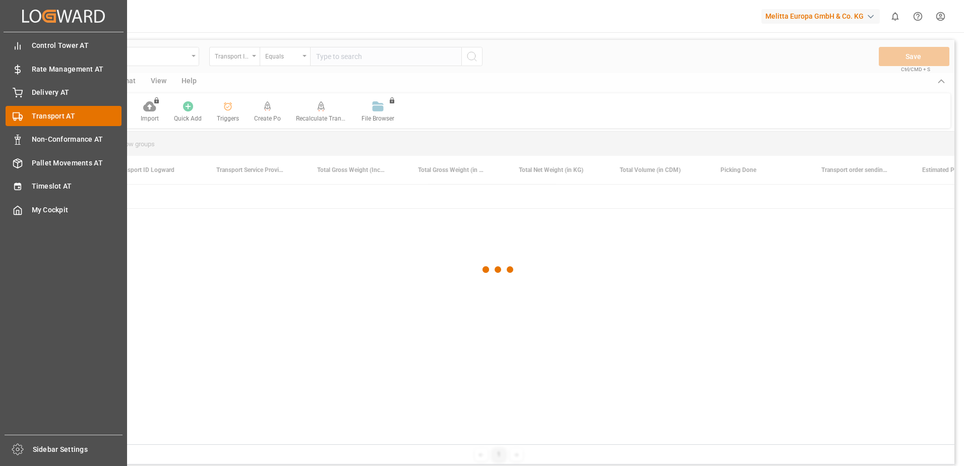
click at [20, 117] on icon at bounding box center [18, 116] width 10 height 10
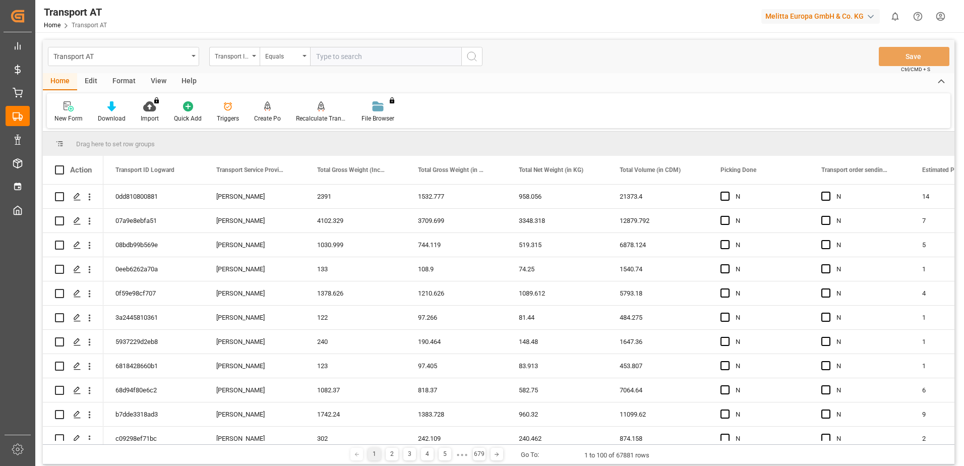
click at [161, 80] on div "View" at bounding box center [158, 81] width 31 height 17
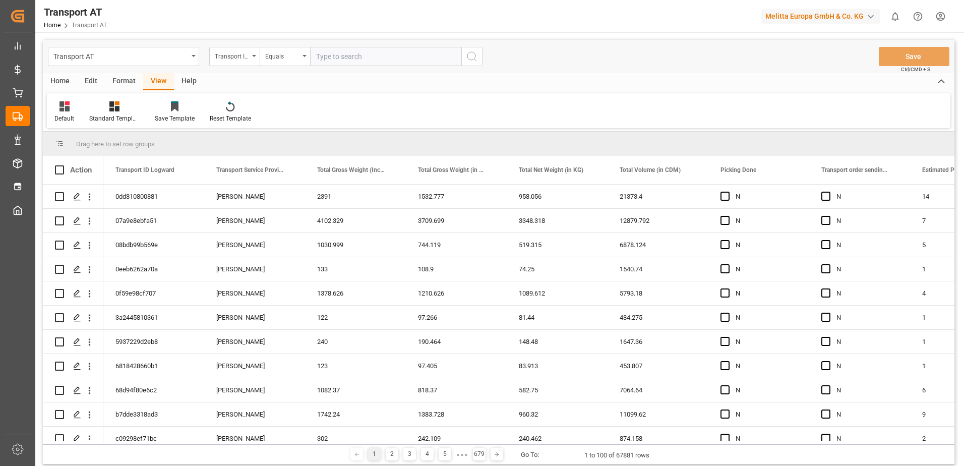
click at [158, 81] on div "View" at bounding box center [158, 81] width 31 height 17
click at [67, 108] on icon at bounding box center [64, 106] width 10 height 10
click at [73, 169] on div "Data" at bounding box center [109, 163] width 110 height 21
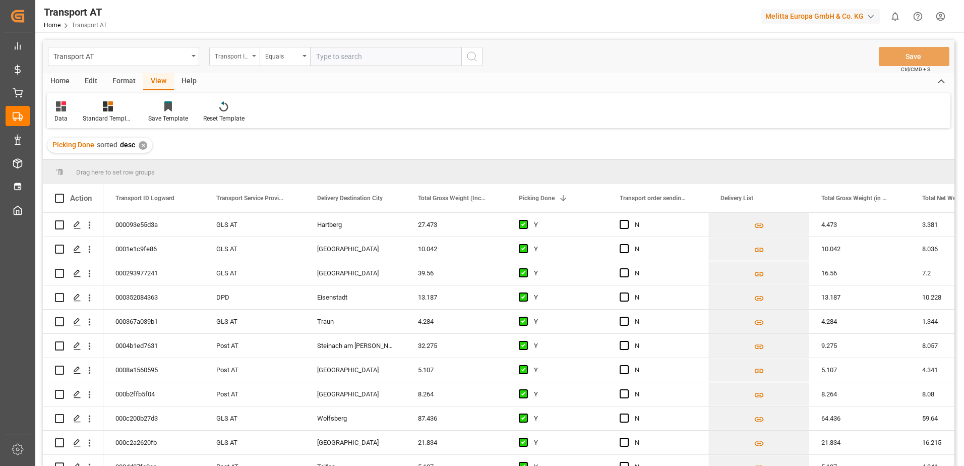
click at [228, 56] on div "Transport ID Logward" at bounding box center [232, 55] width 34 height 12
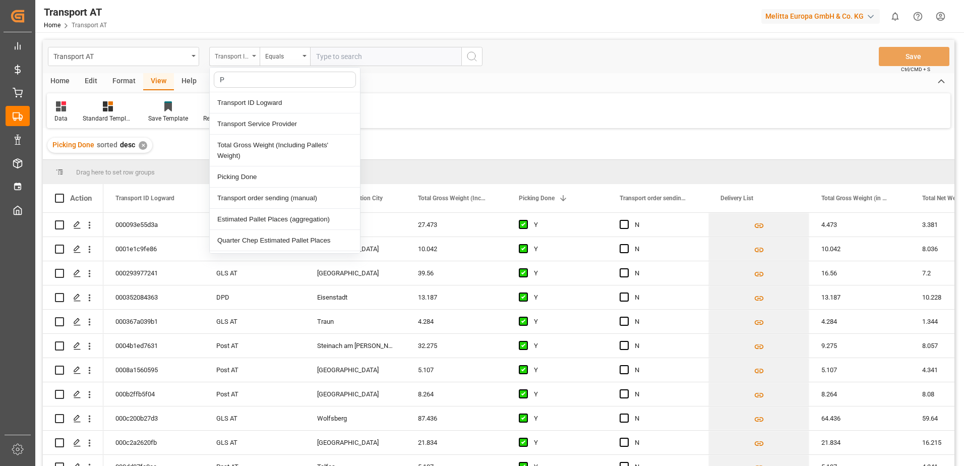
type input "Pi"
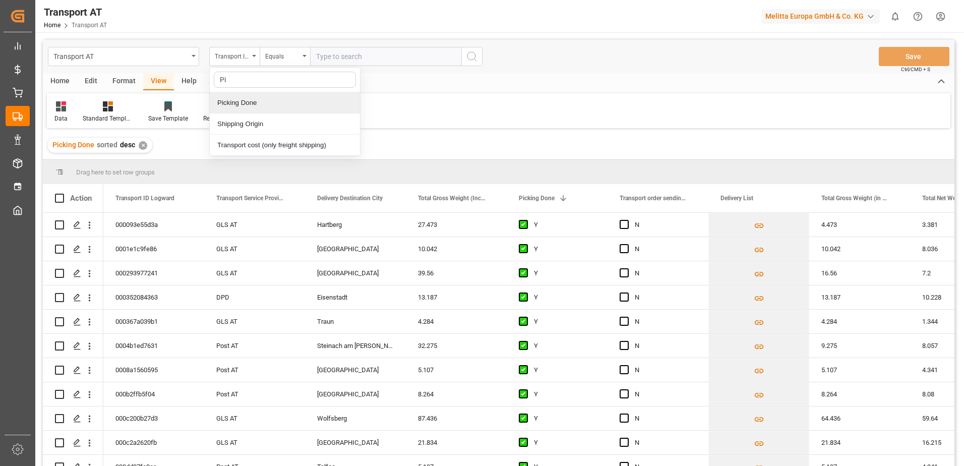
click at [249, 100] on div "Picking Done" at bounding box center [285, 102] width 150 height 21
click at [335, 60] on input "text" at bounding box center [385, 56] width 151 height 19
type input "Y"
click at [226, 54] on div "Picking Done" at bounding box center [232, 55] width 34 height 12
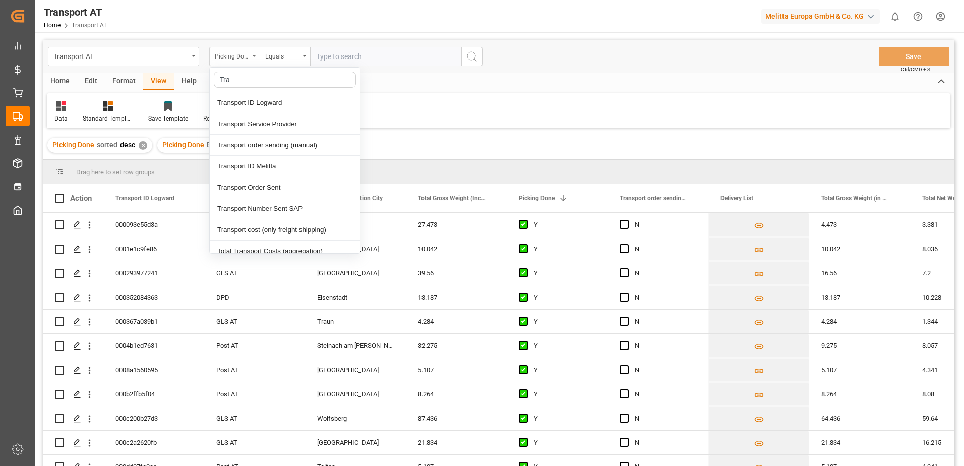
type input "[PERSON_NAME]"
click at [285, 145] on div "Transport order sending (manual)" at bounding box center [285, 145] width 150 height 21
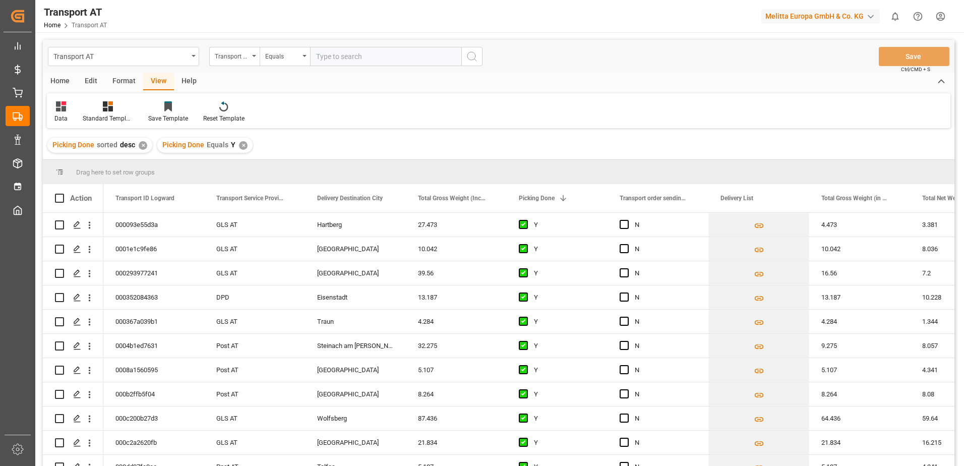
click at [335, 61] on input "text" at bounding box center [385, 56] width 151 height 19
type input "N"
click at [231, 53] on div "Transport order sending (manual)" at bounding box center [232, 55] width 34 height 12
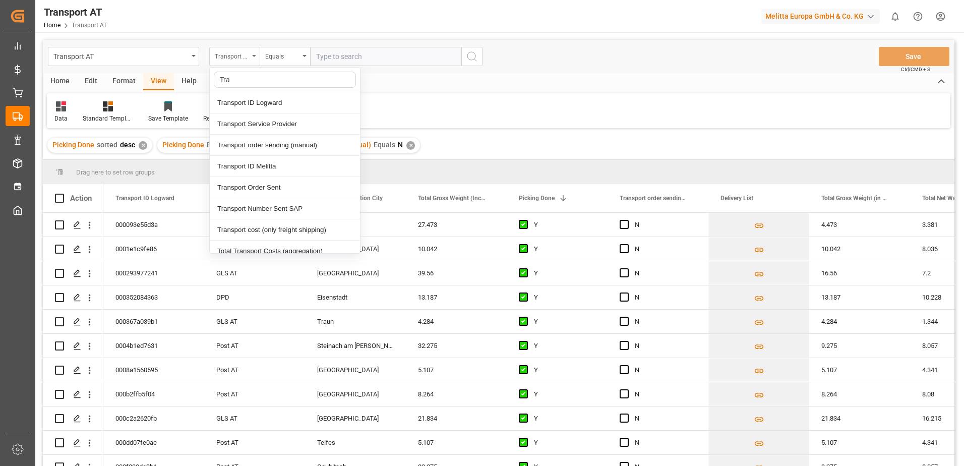
type input "[PERSON_NAME]"
click at [274, 146] on div "Transport order sending (manual)" at bounding box center [285, 145] width 150 height 21
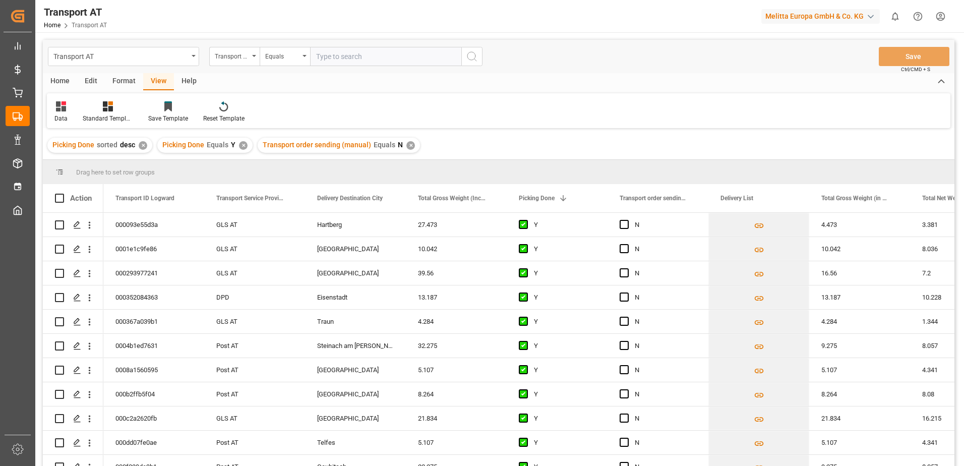
click at [348, 62] on input "text" at bounding box center [385, 56] width 151 height 19
type input "[PERSON_NAME]"
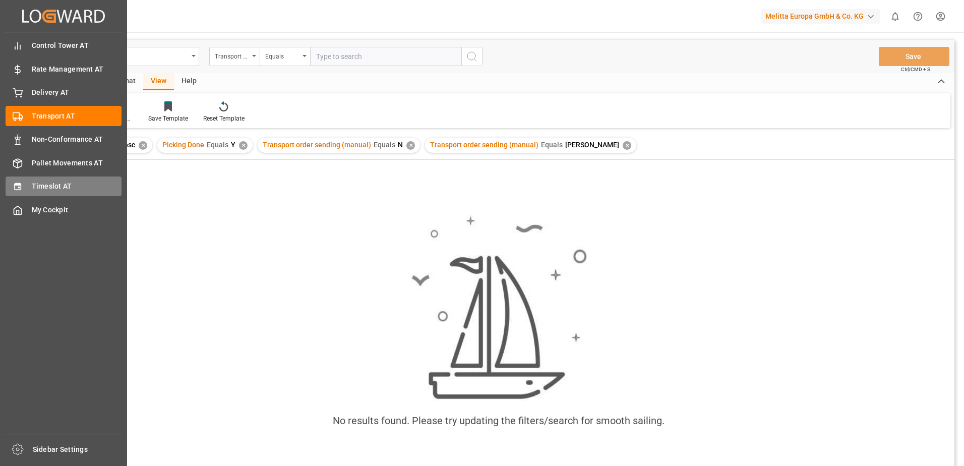
click at [17, 184] on icon at bounding box center [17, 186] width 7 height 7
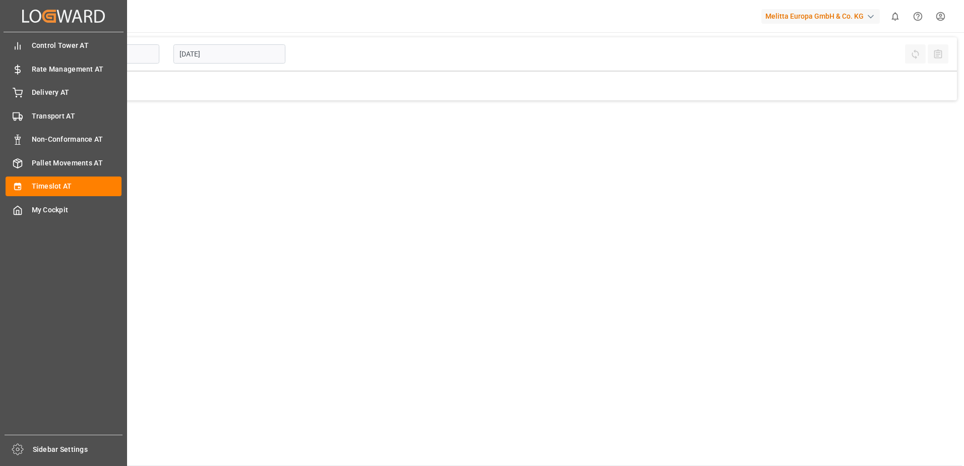
type input "Inbound AT"
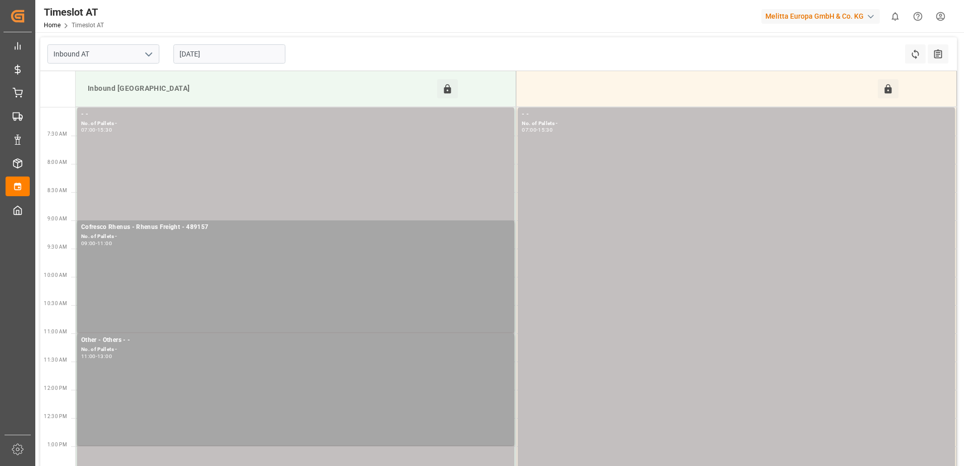
click at [202, 55] on input "[DATE]" at bounding box center [229, 53] width 112 height 19
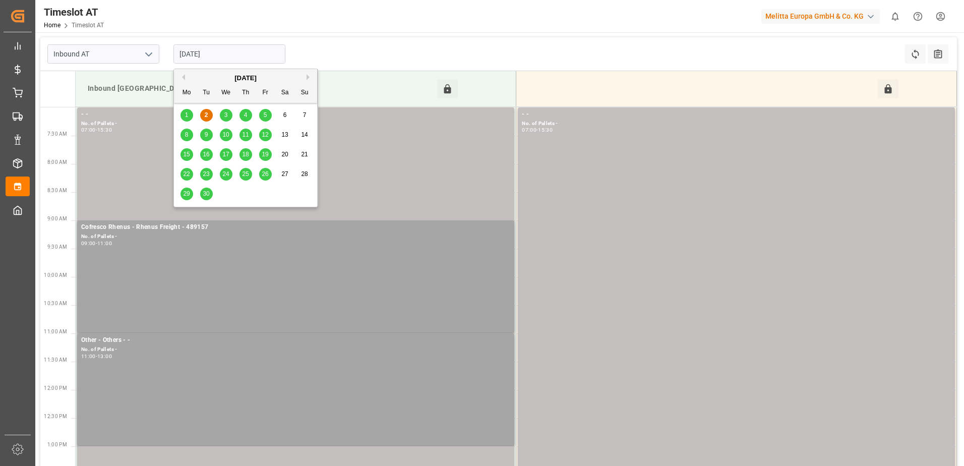
click at [229, 114] on div "3" at bounding box center [226, 115] width 13 height 12
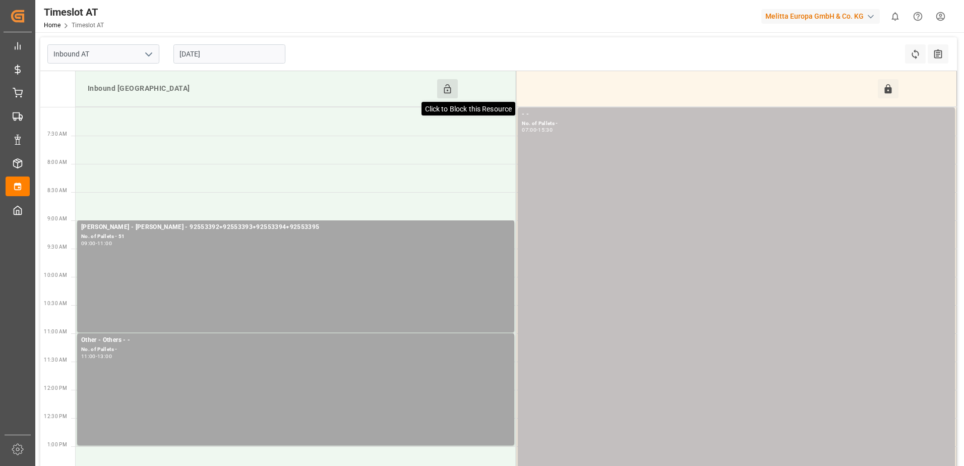
click at [445, 87] on icon at bounding box center [447, 89] width 11 height 11
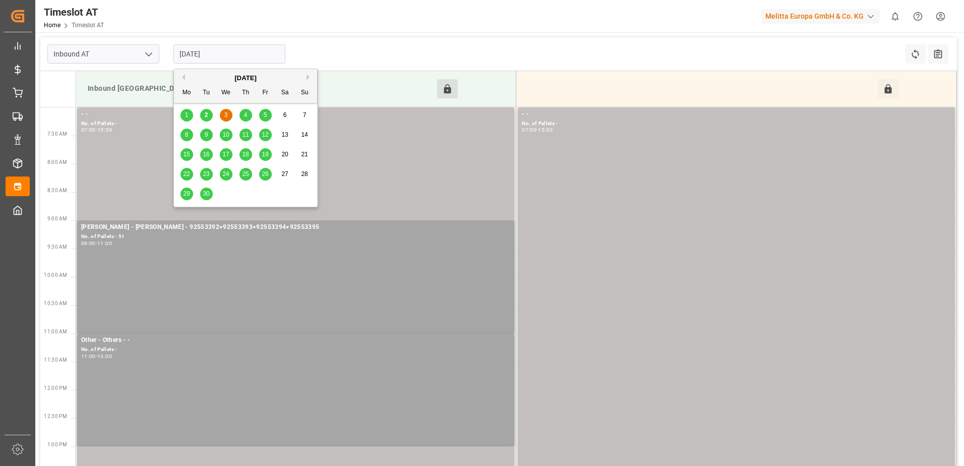
click at [223, 59] on input "[DATE]" at bounding box center [229, 53] width 112 height 19
click at [248, 112] on div "4" at bounding box center [245, 115] width 13 height 12
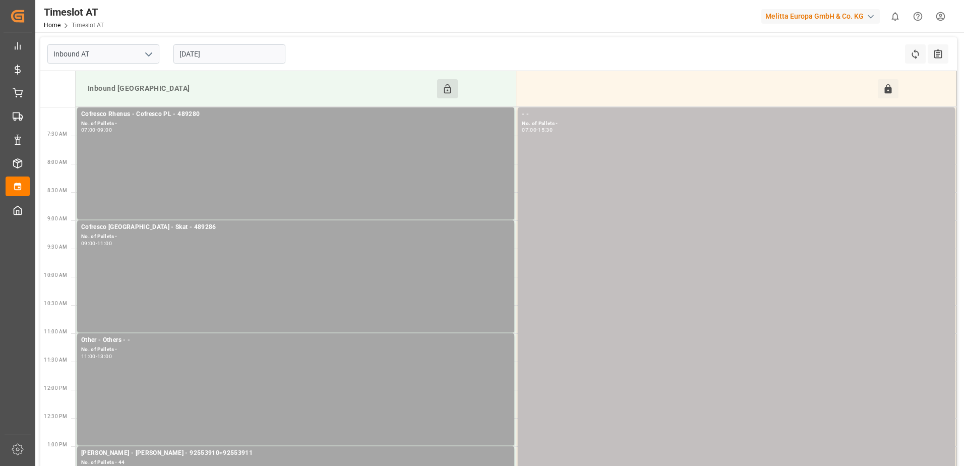
click at [452, 82] on button "Click to Block this Resource" at bounding box center [447, 88] width 21 height 19
click at [201, 52] on input "[DATE]" at bounding box center [229, 53] width 112 height 19
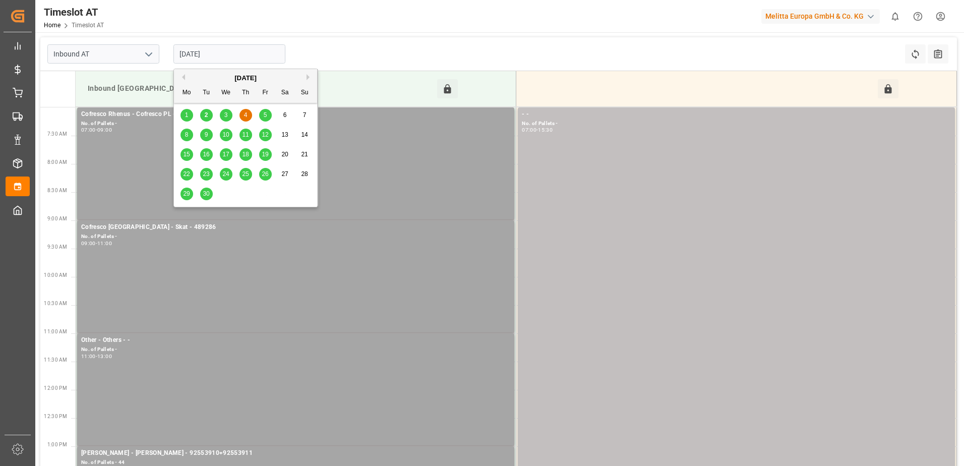
click at [267, 116] on div "5" at bounding box center [265, 115] width 13 height 12
type input "[DATE]"
